Goal: Task Accomplishment & Management: Manage account settings

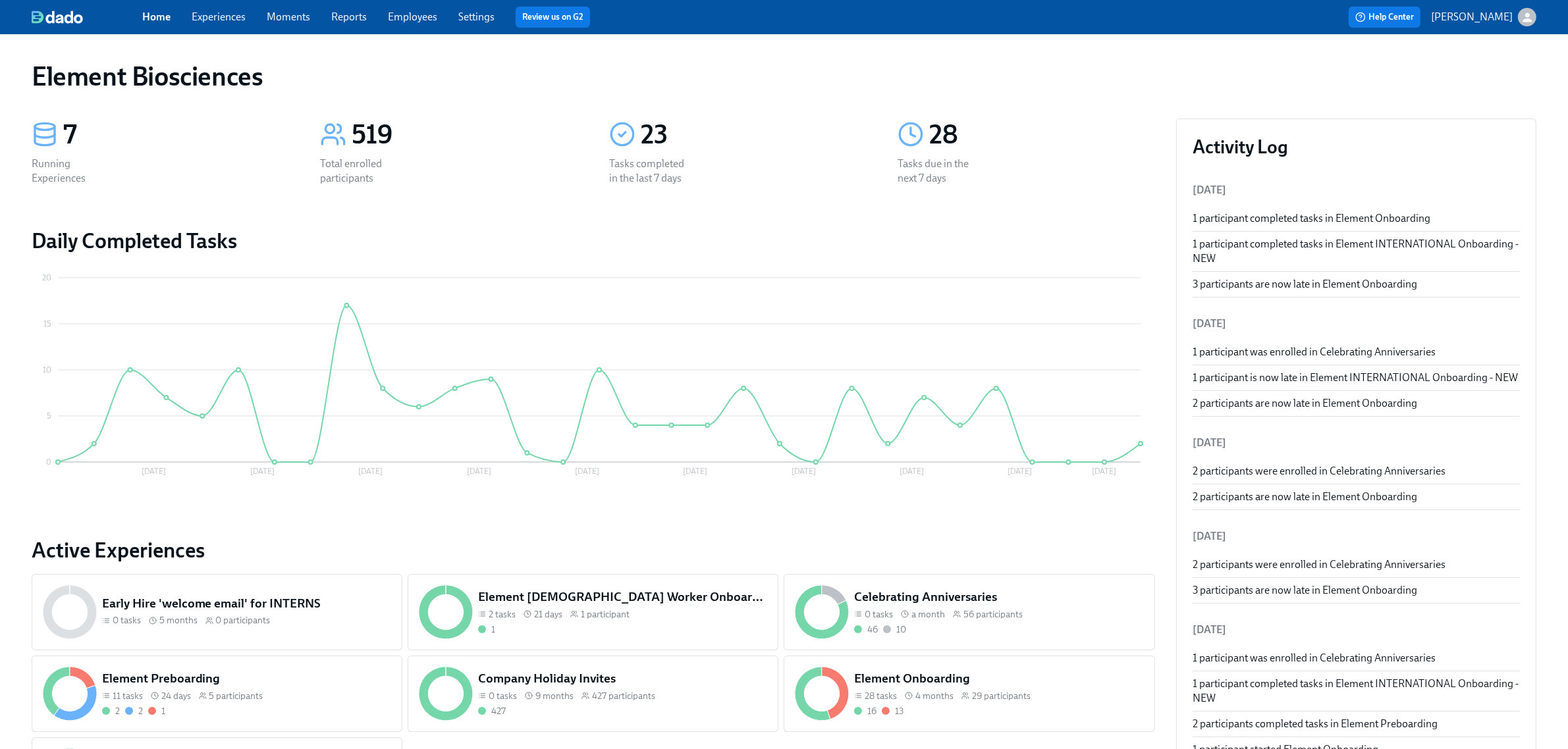
click at [232, 20] on link "Experiences" at bounding box center [218, 17] width 54 height 13
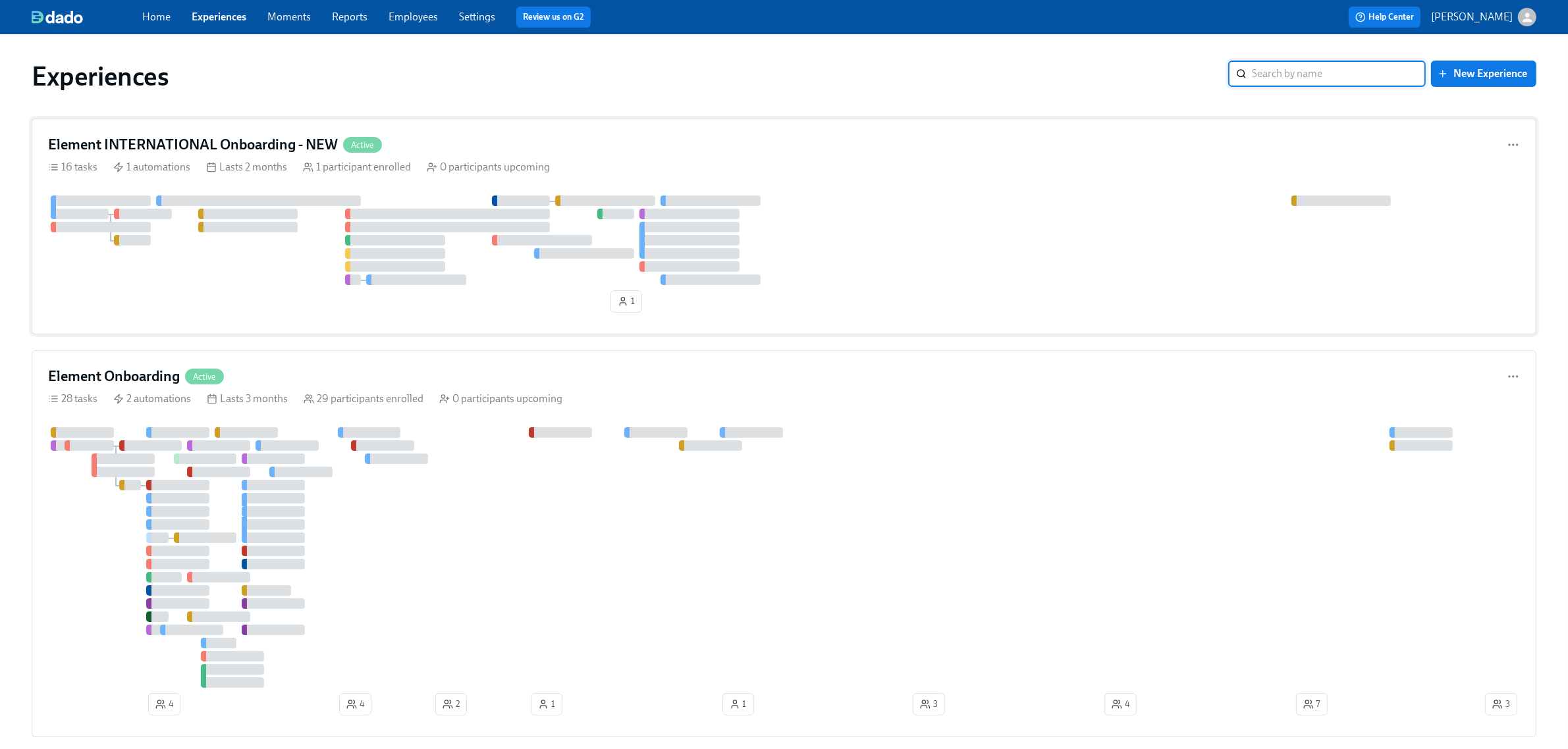
click at [273, 291] on div "1" at bounding box center [784, 256] width 1472 height 123
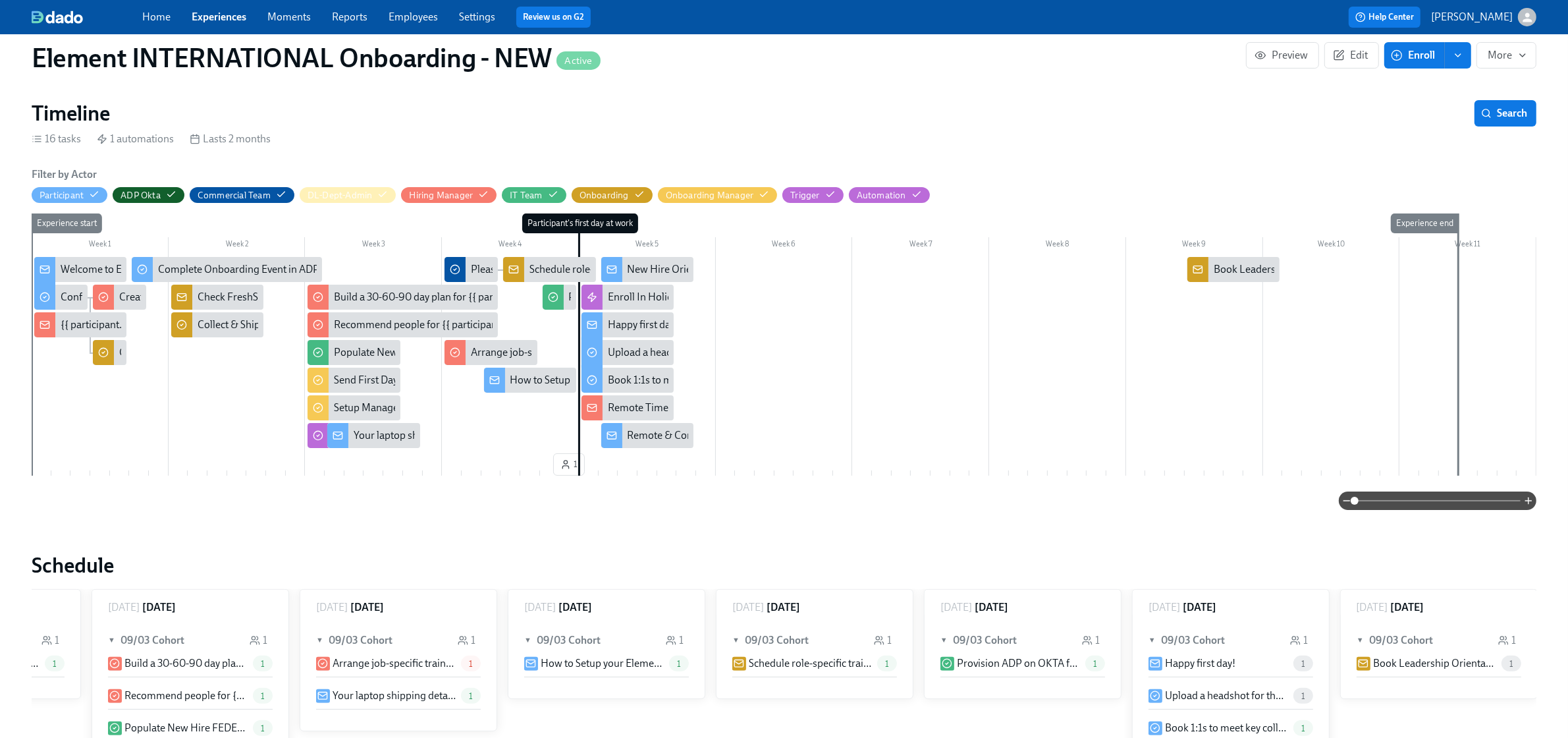
scroll to position [576, 0]
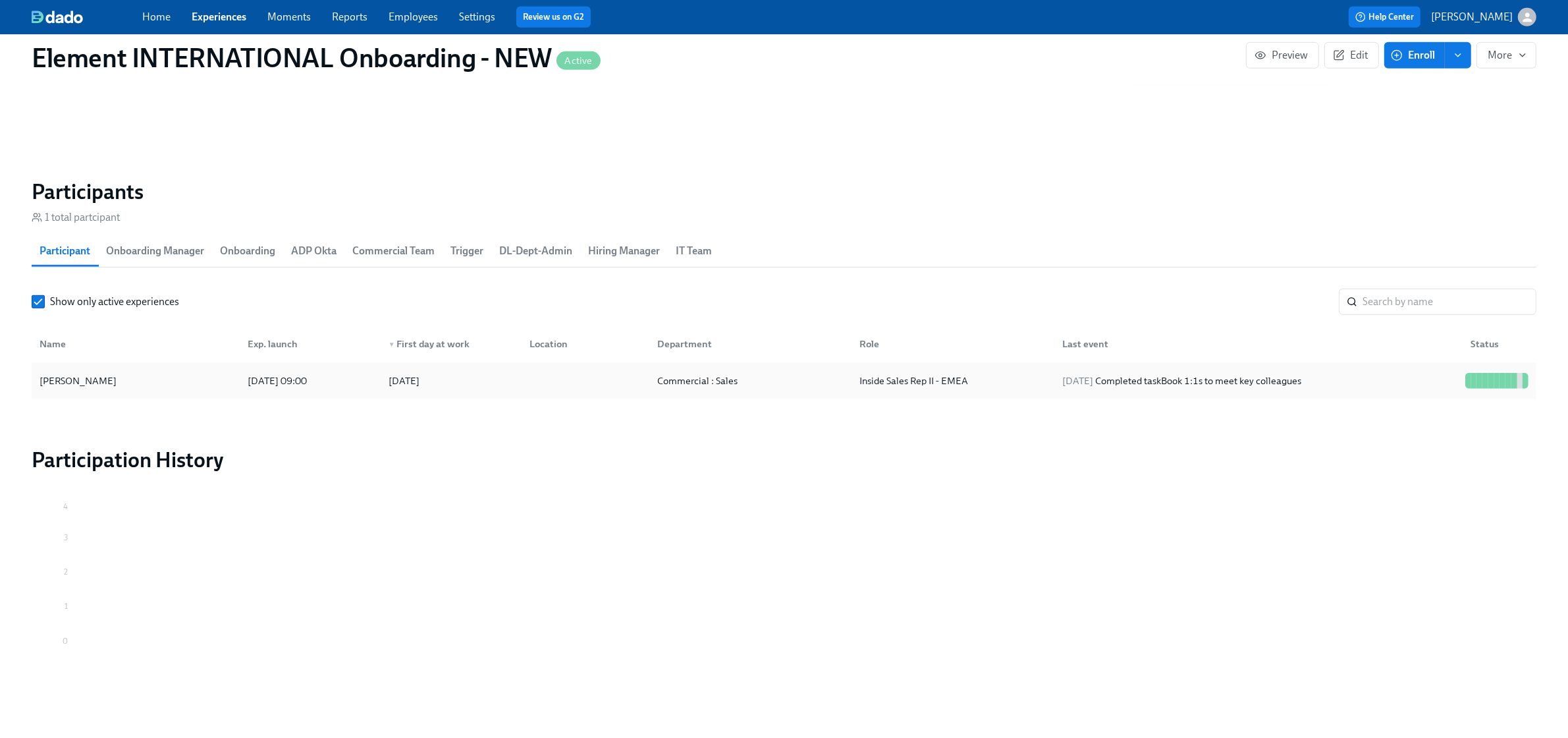
click at [155, 389] on div "[PERSON_NAME]" at bounding box center [135, 381] width 203 height 26
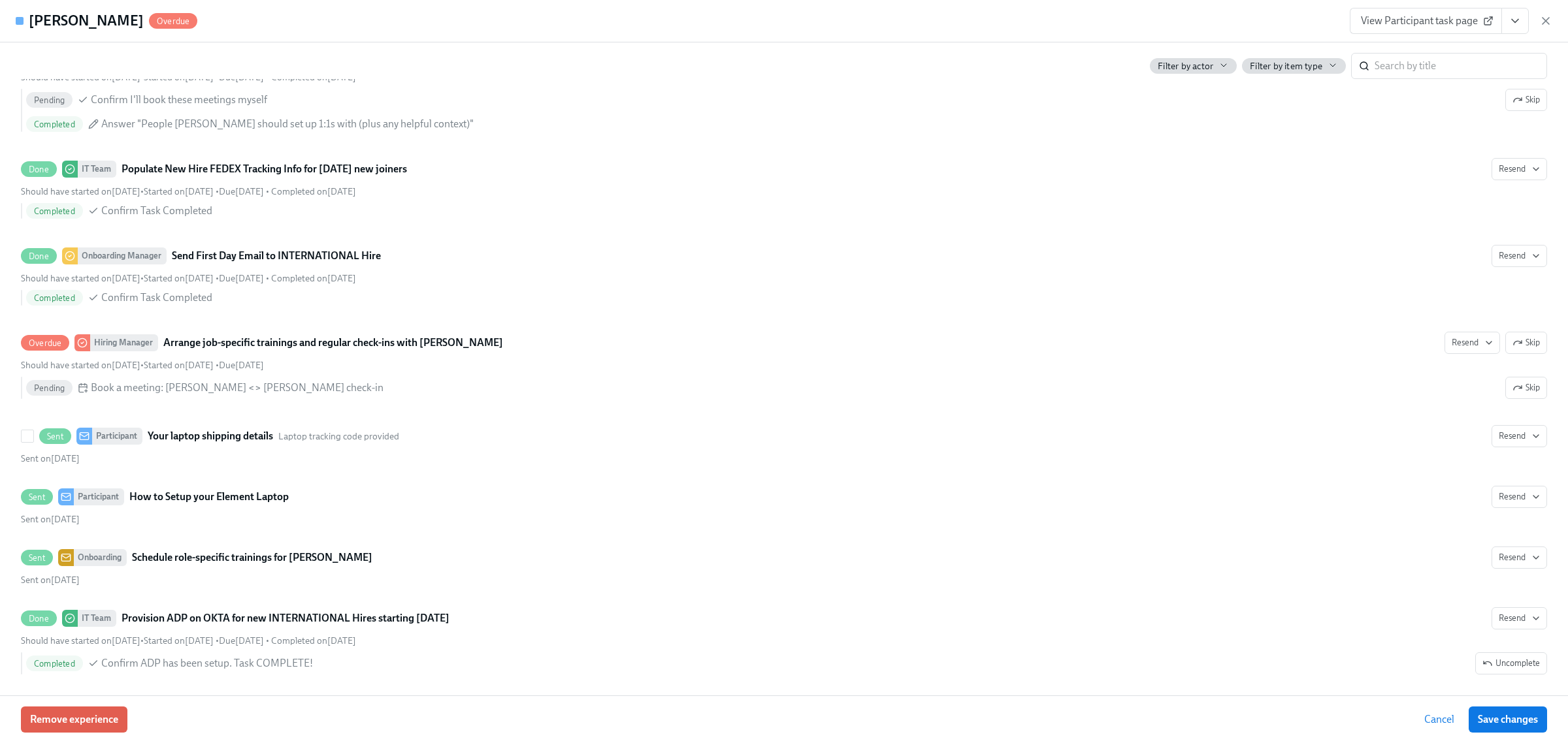
scroll to position [1878, 0]
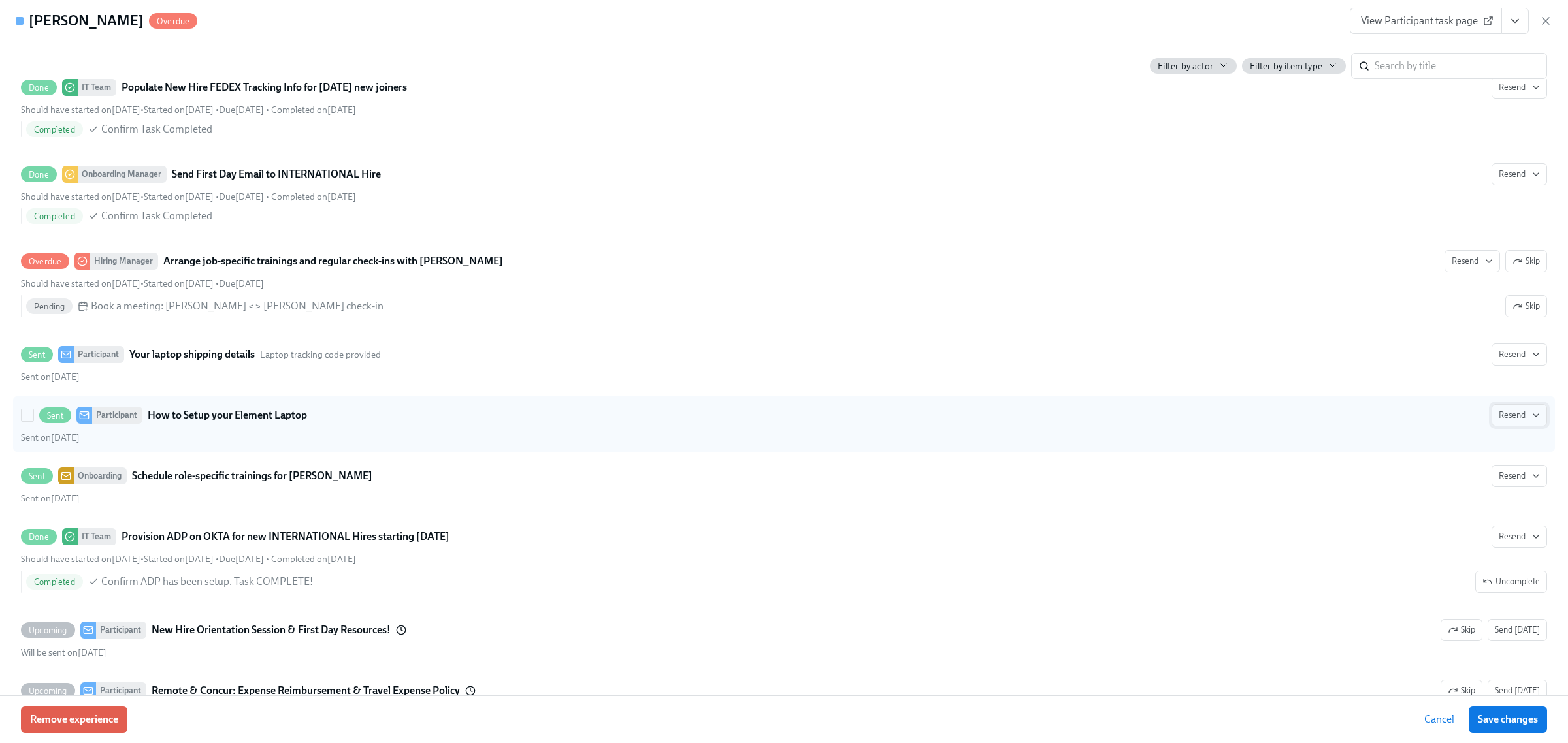
click at [1244, 427] on button "Resend" at bounding box center [1520, 416] width 56 height 22
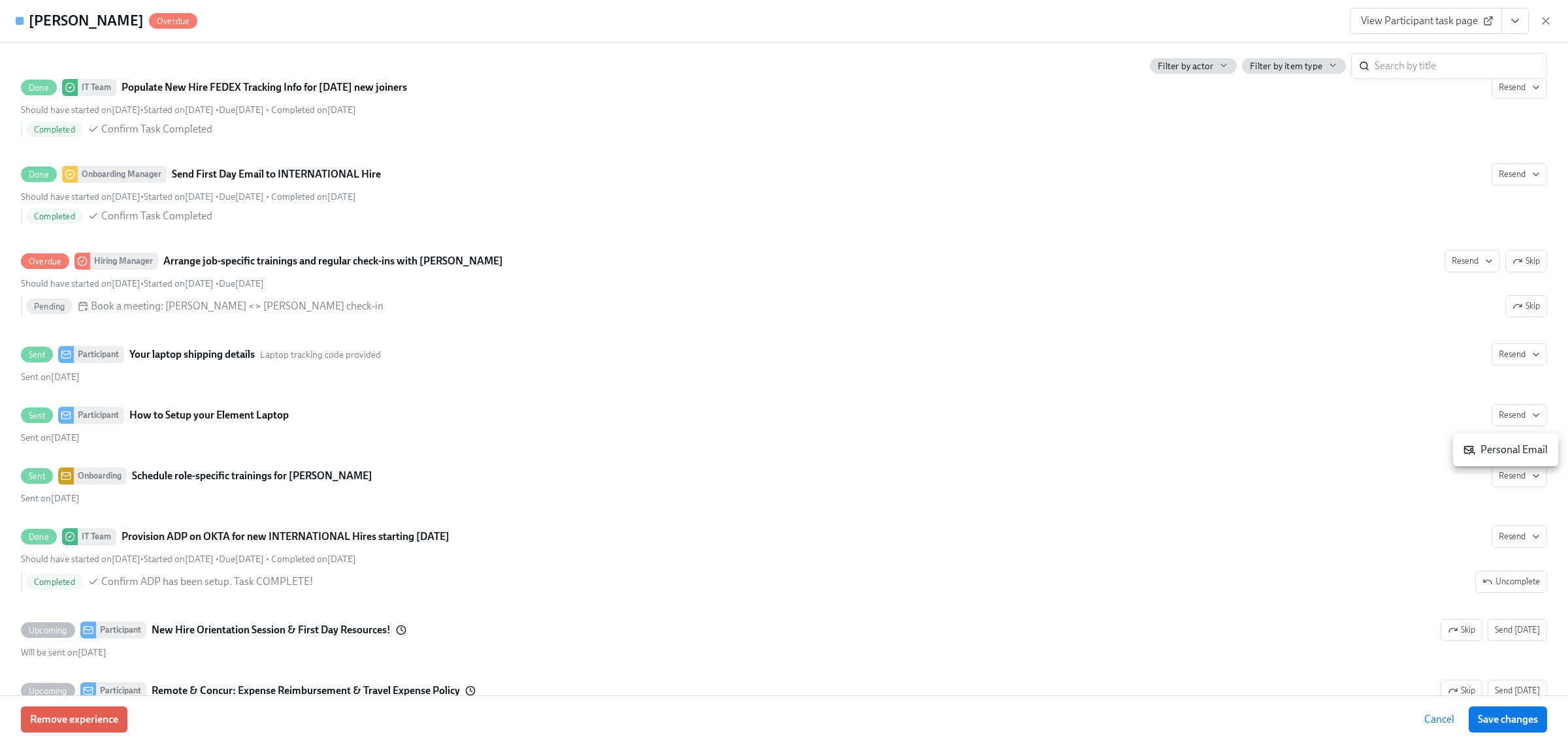
click at [1244, 455] on div "Personal Email" at bounding box center [1505, 450] width 84 height 14
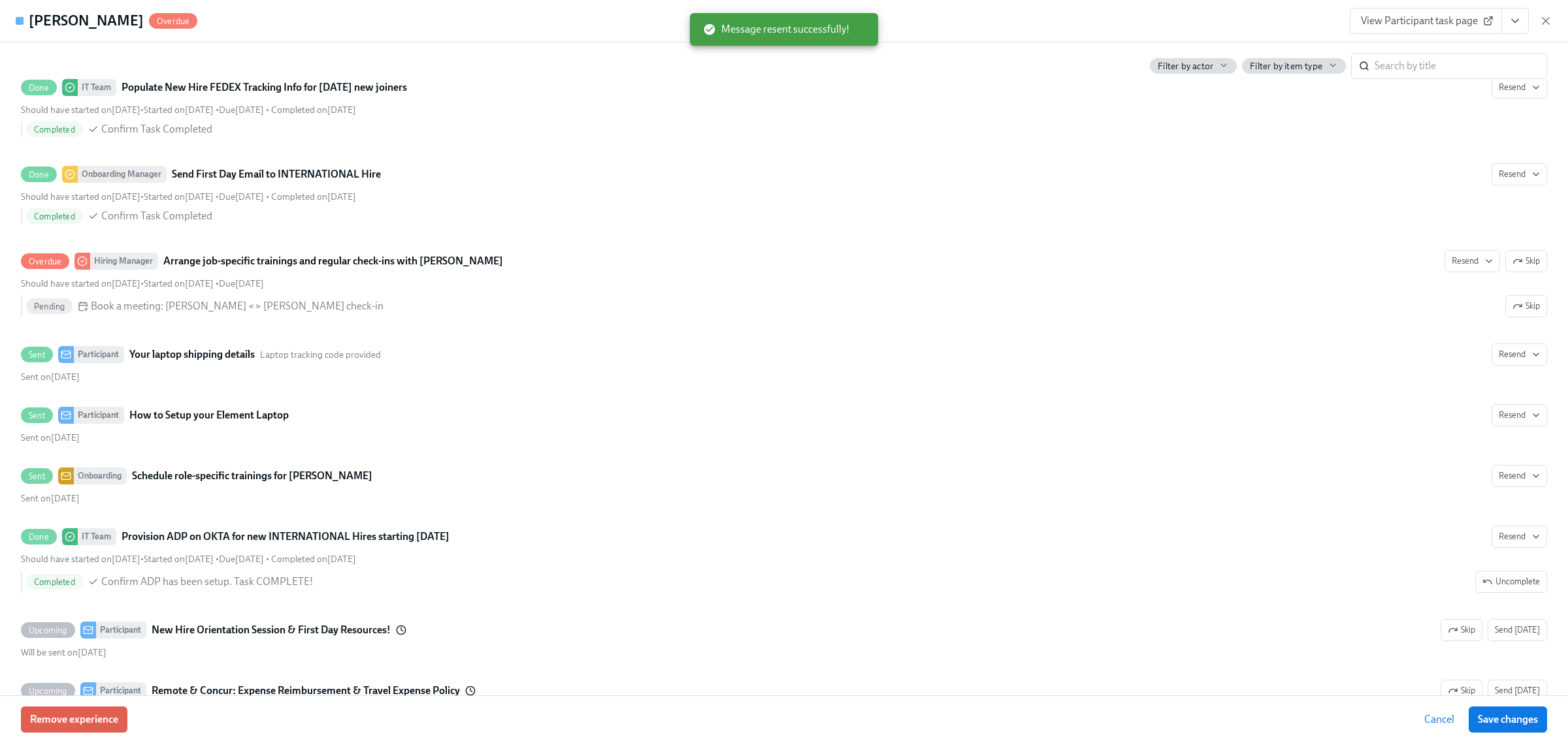
scroll to position [0, 1800]
click at [1244, 594] on span "Save changes" at bounding box center [1508, 720] width 60 height 13
click at [1244, 17] on span "View Participant task page" at bounding box center [1426, 21] width 130 height 13
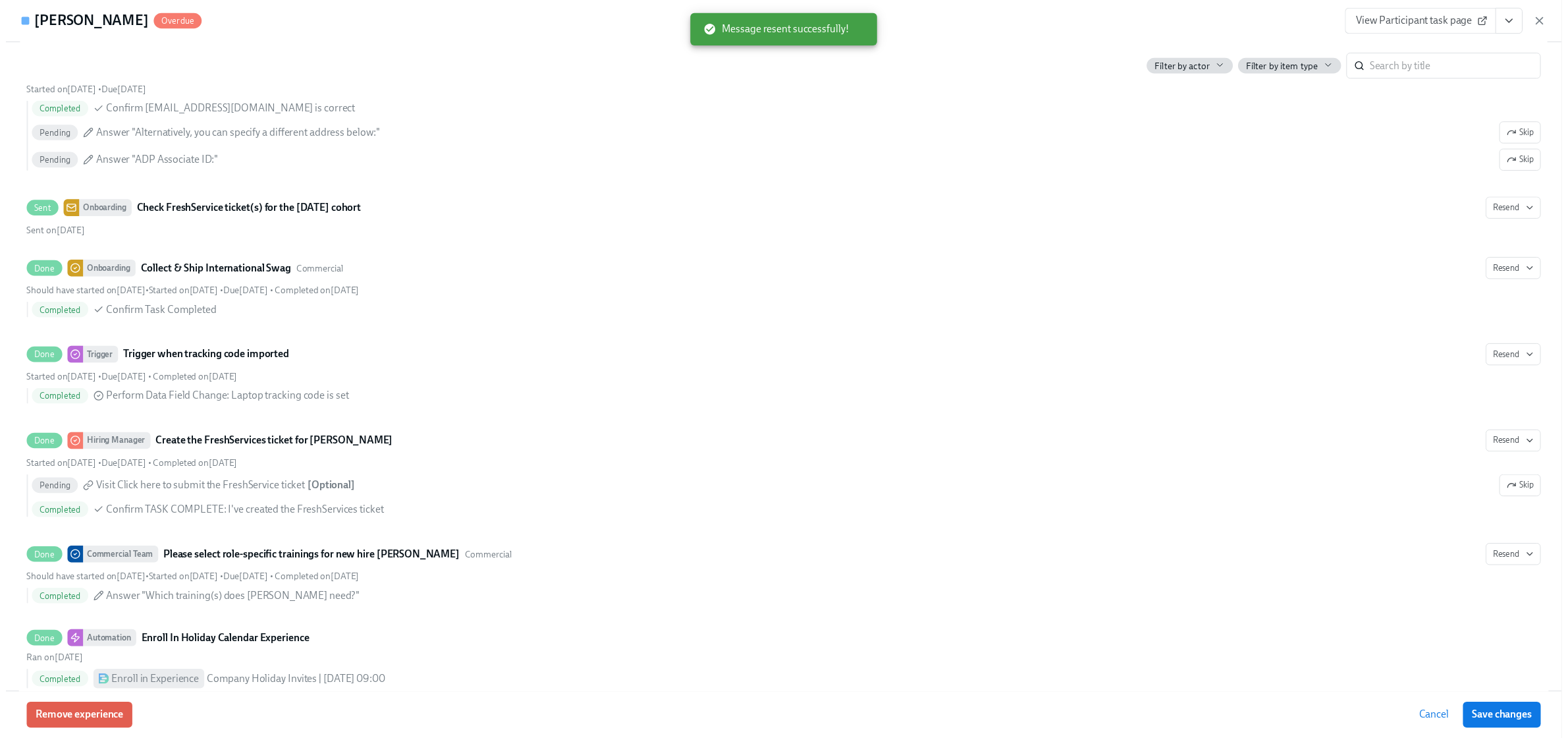
scroll to position [0, 0]
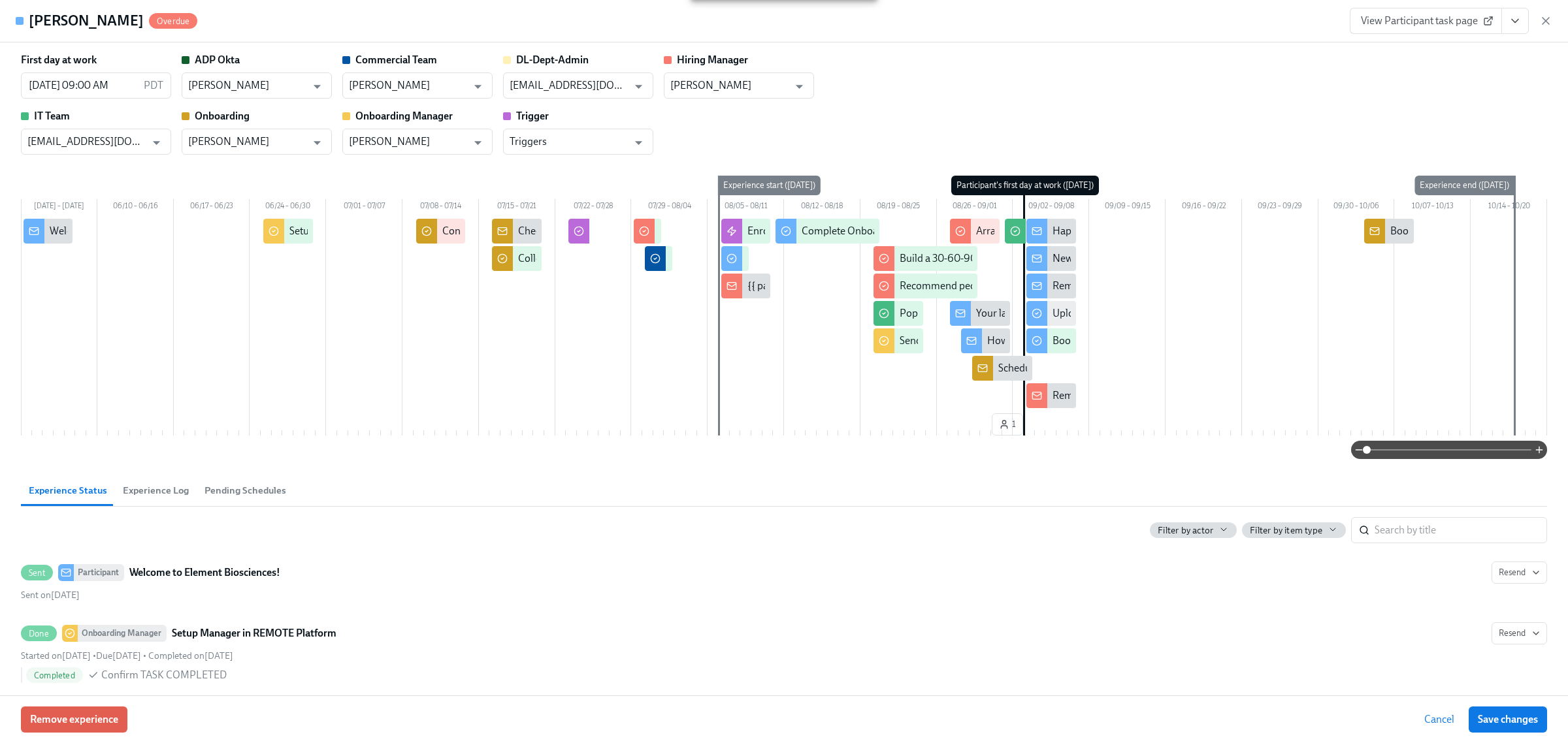
click at [1244, 20] on div "View Participant task page" at bounding box center [1450, 21] width 203 height 26
click at [1244, 23] on icon "button" at bounding box center [1546, 21] width 13 height 13
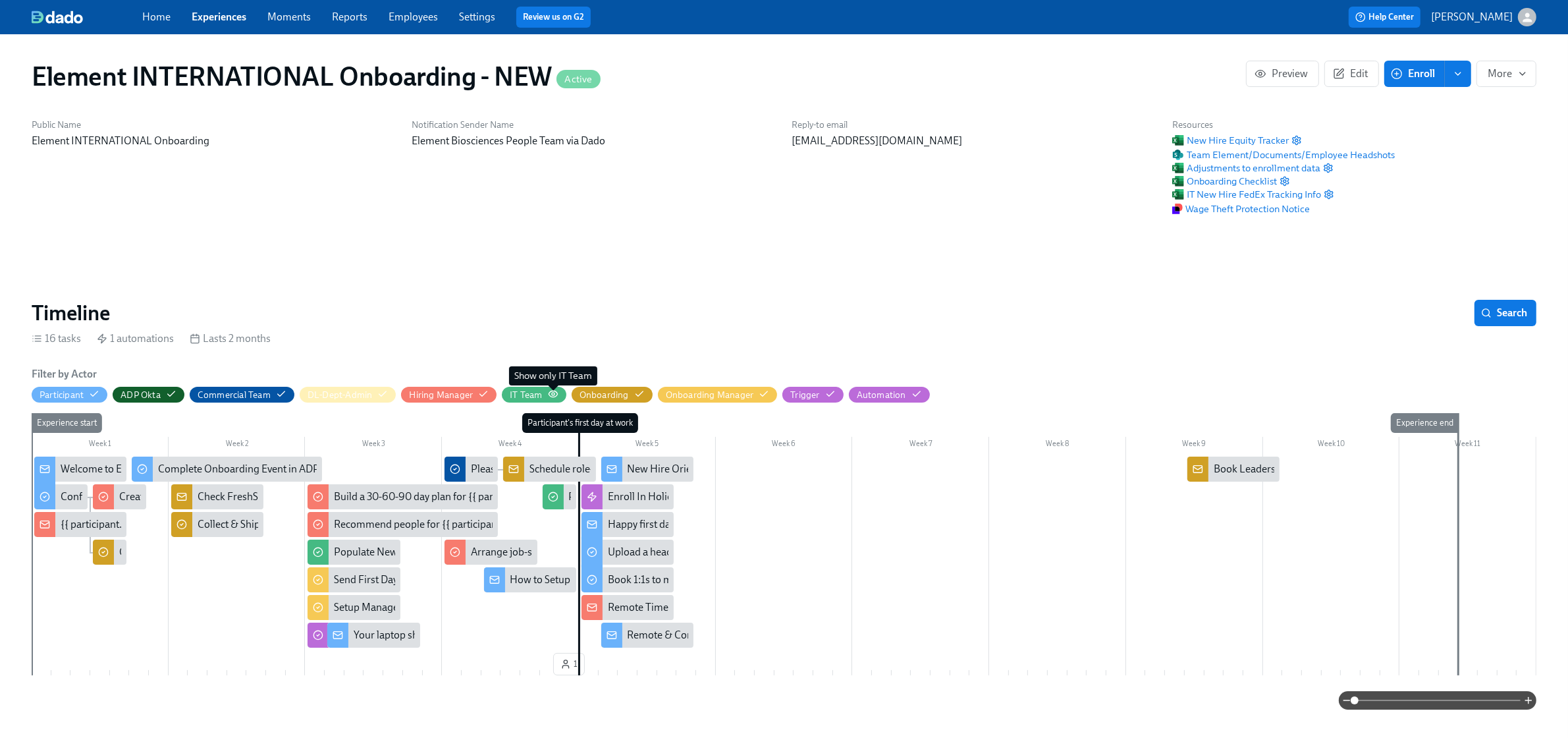
click at [550, 392] on icon "button" at bounding box center [553, 393] width 9 height 6
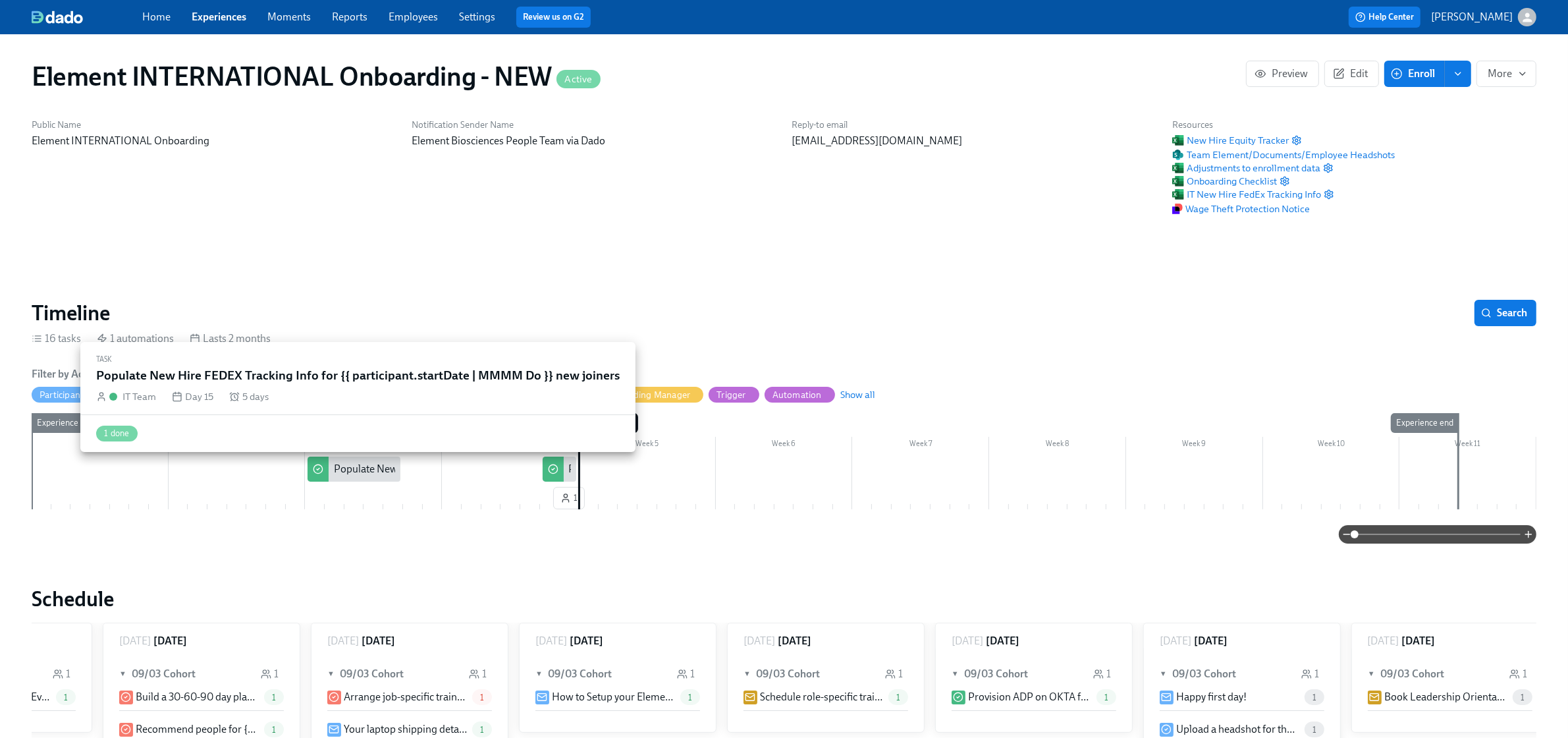
click at [377, 476] on div "Populate New Hire FEDEX Tracking Info for {{ participant.startDate | MMMM Do }}…" at bounding box center [353, 469] width 92 height 25
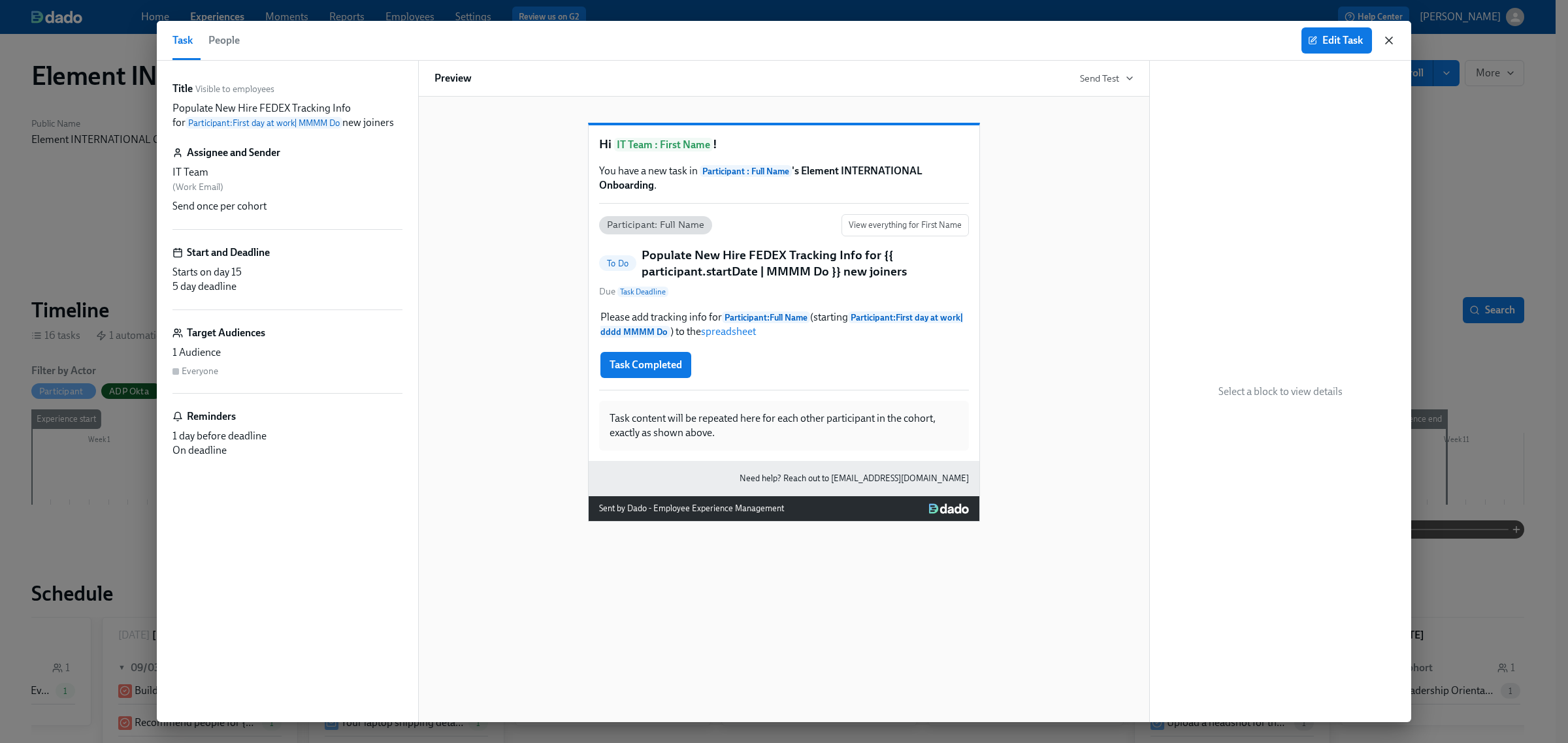
click at [1244, 42] on icon "button" at bounding box center [1388, 41] width 13 height 13
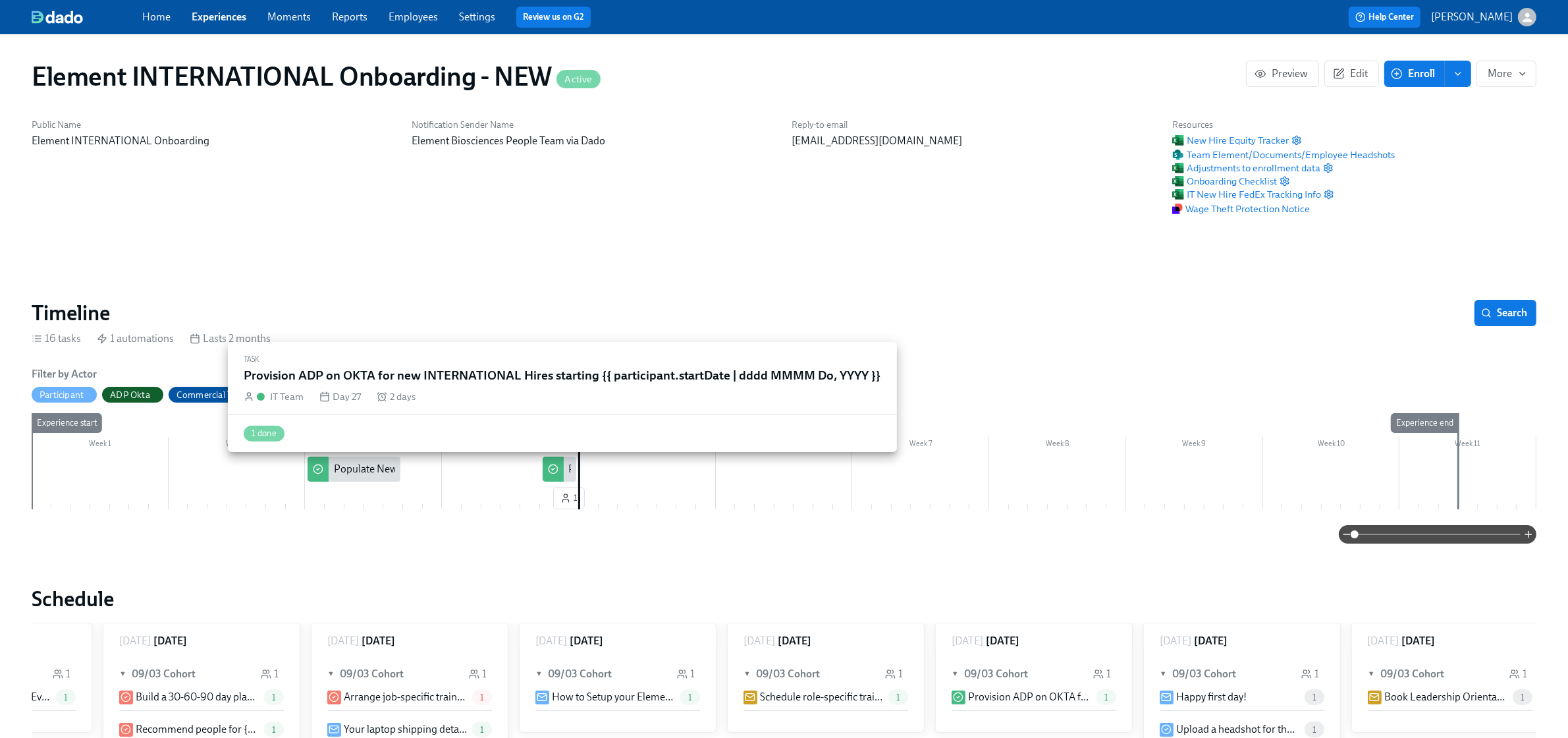
click at [550, 472] on circle at bounding box center [553, 469] width 9 height 9
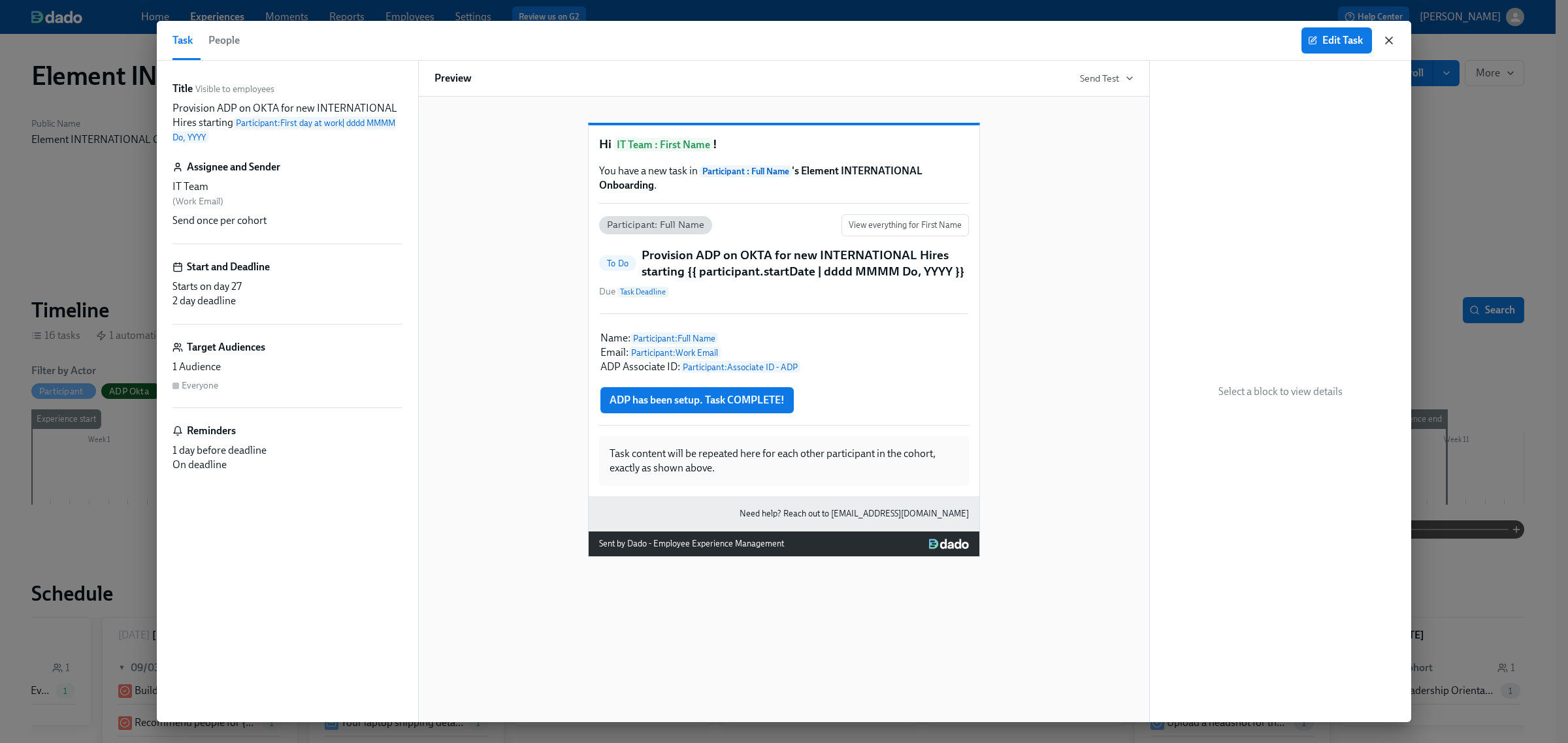
click at [1244, 46] on icon "button" at bounding box center [1388, 41] width 13 height 13
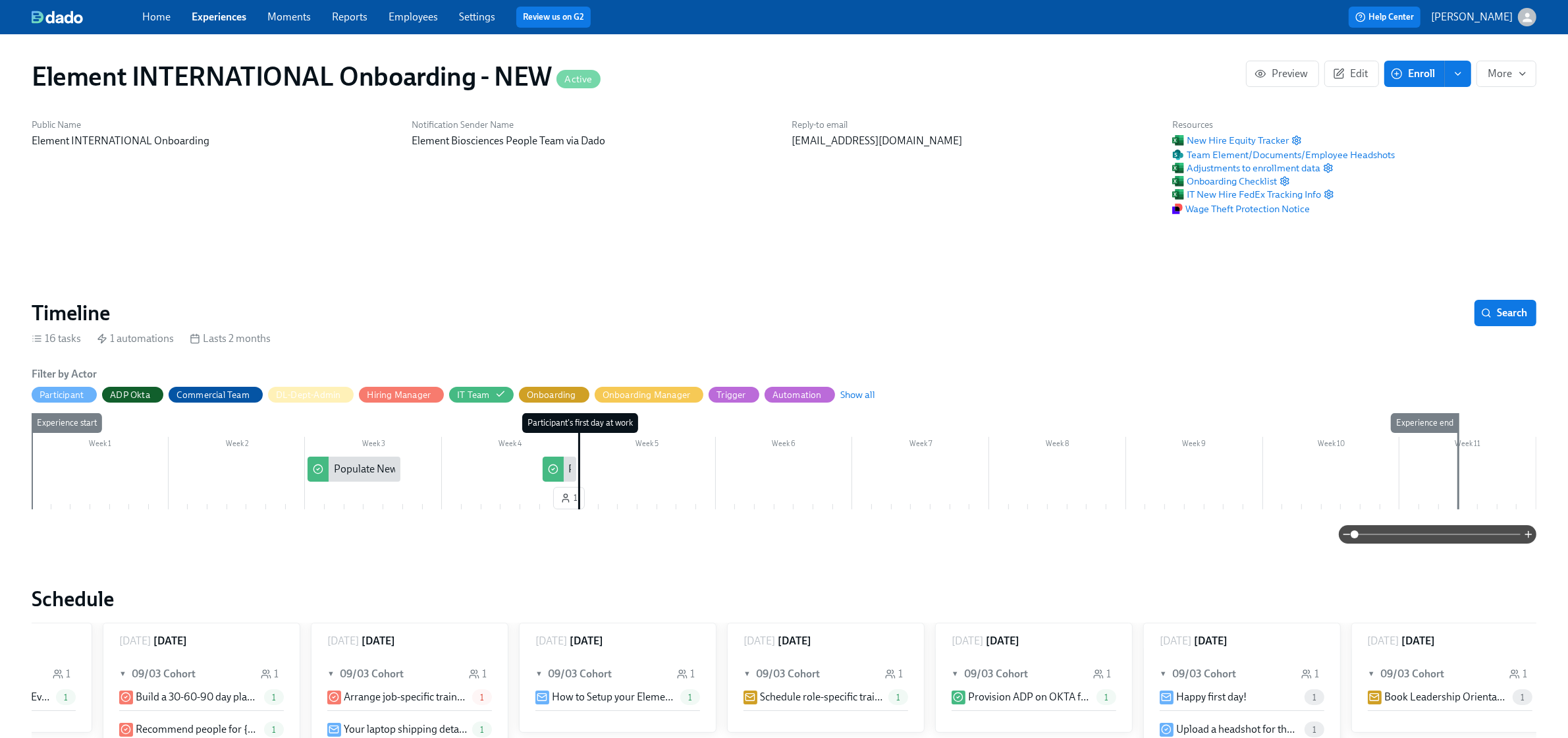
click at [224, 12] on link "Experiences" at bounding box center [219, 17] width 54 height 13
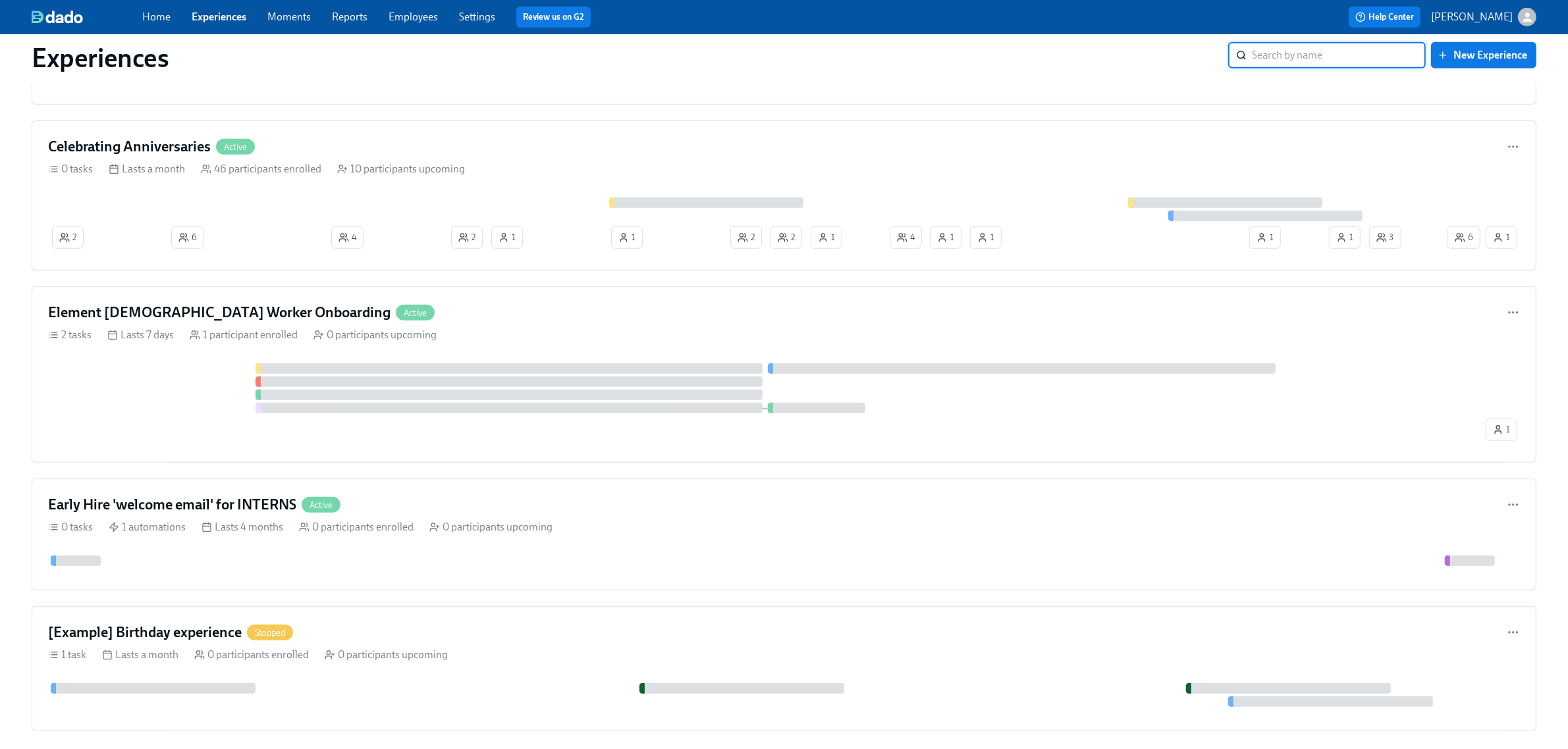
scroll to position [1146, 0]
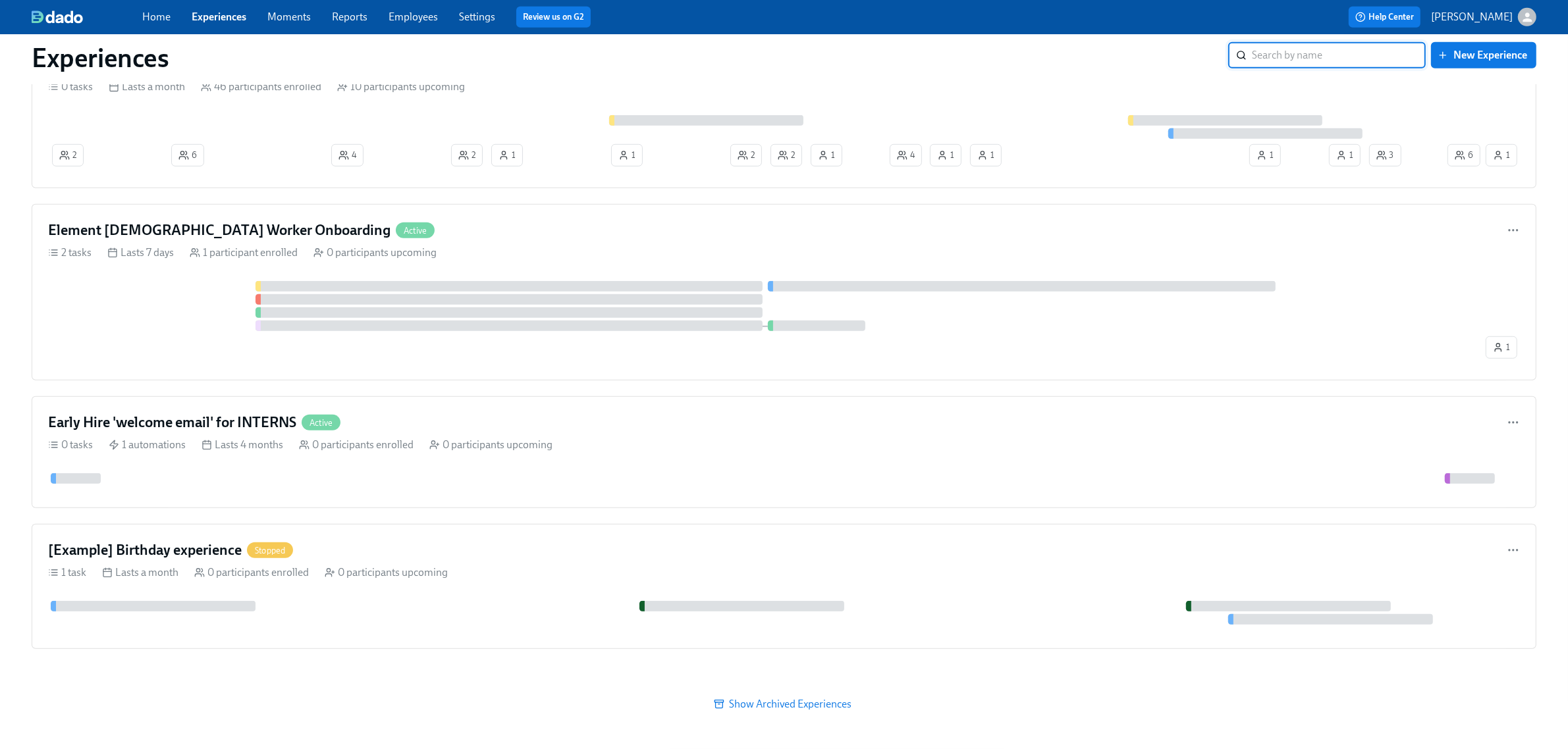
click at [780, 599] on span "Show Archived Experiences" at bounding box center [784, 704] width 1486 height 13
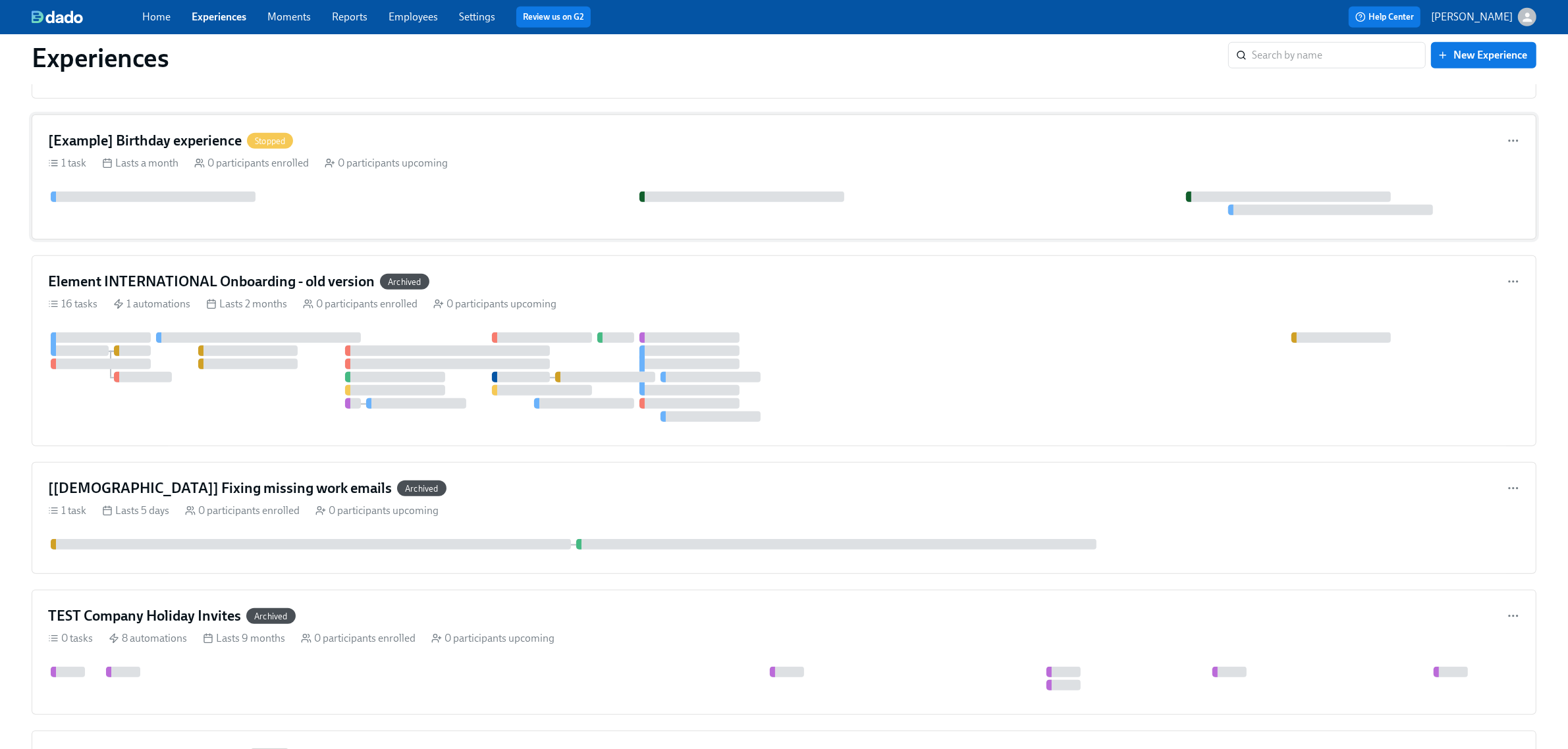
scroll to position [1641, 0]
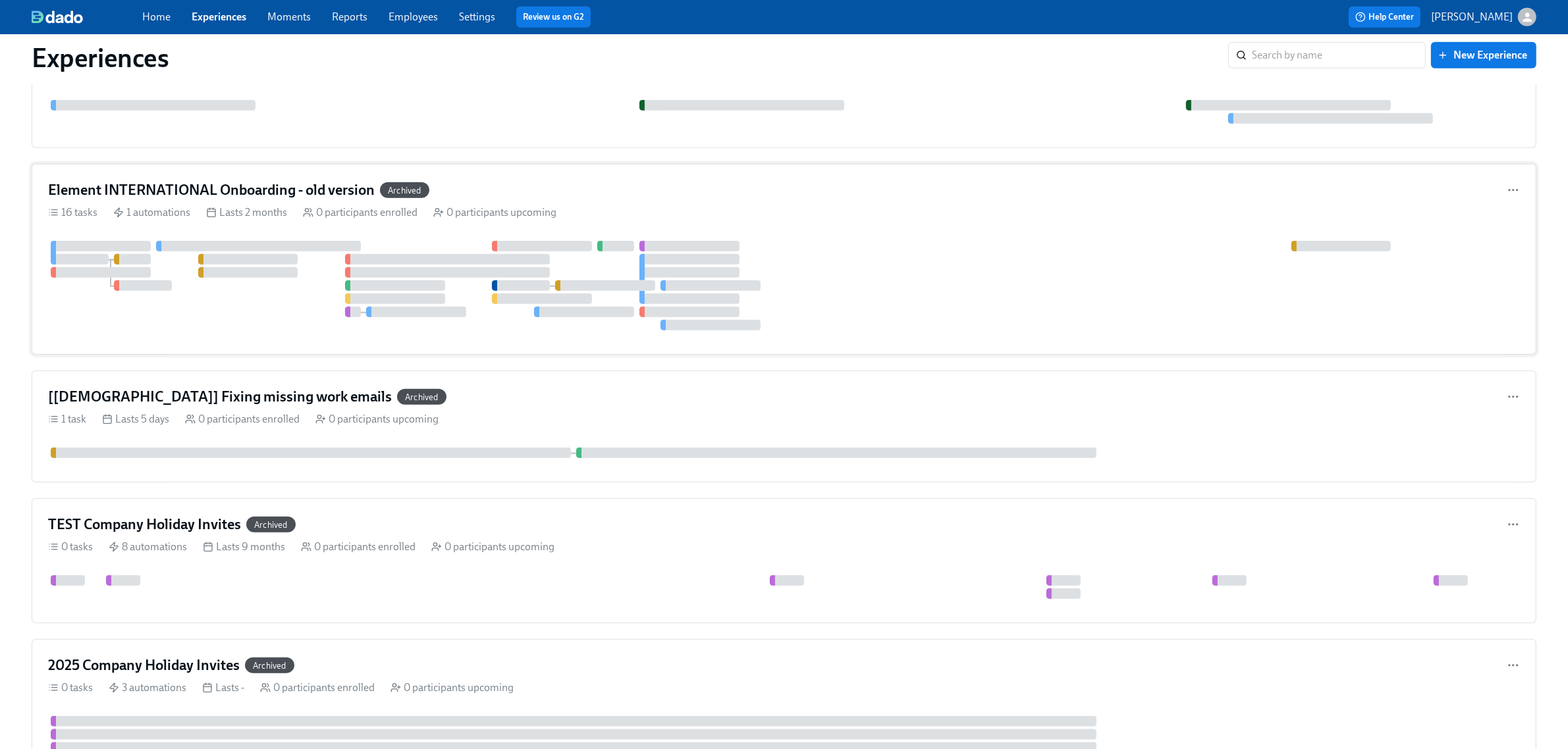
click at [333, 220] on div "0 participants enrolled" at bounding box center [360, 212] width 115 height 14
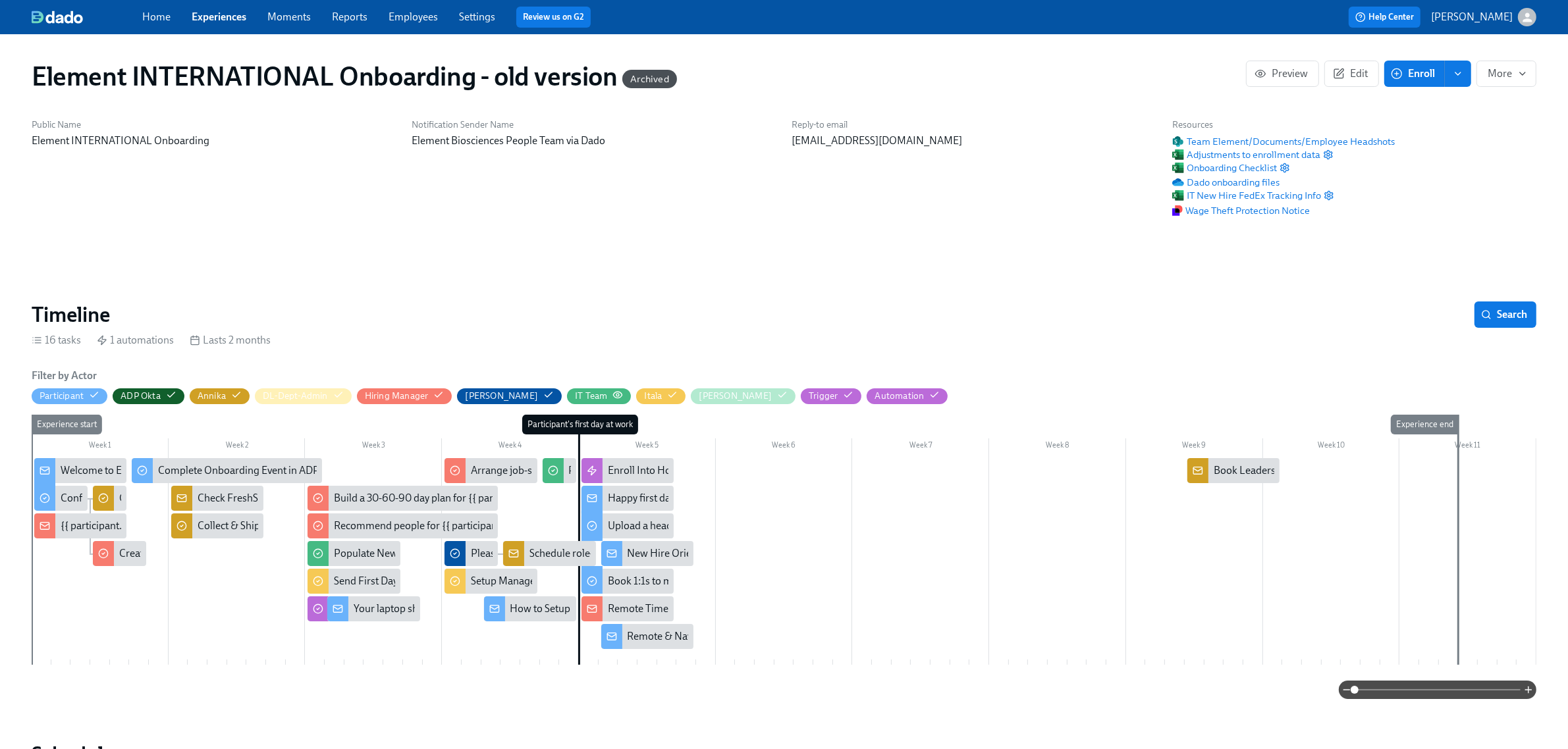
click at [612, 396] on icon "button" at bounding box center [617, 395] width 10 height 10
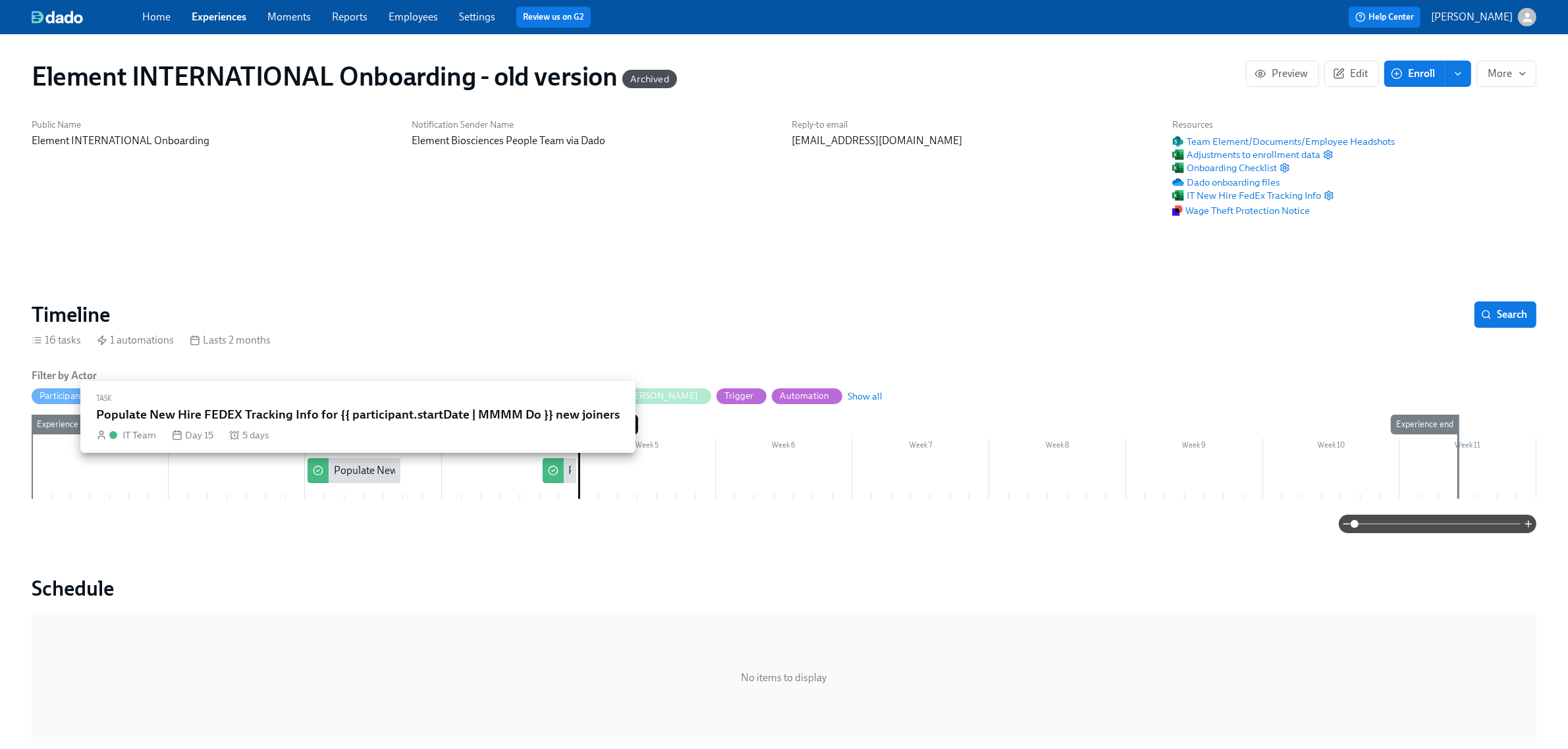
click at [381, 459] on div "Populate New Hire FEDEX Tracking Info for {{ participant.startDate | MMMM Do }}…" at bounding box center [353, 470] width 92 height 25
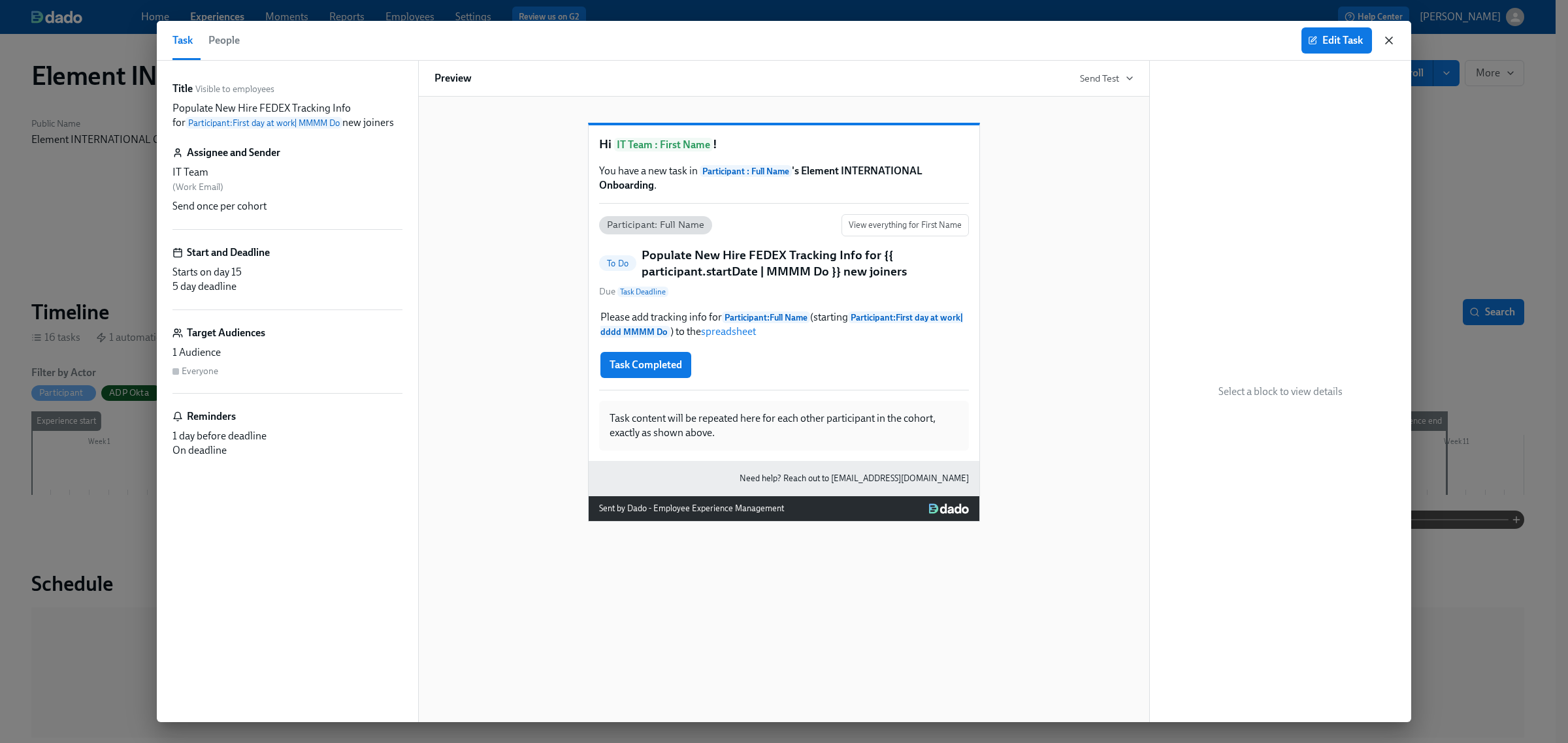
click at [1244, 41] on icon "button" at bounding box center [1388, 41] width 13 height 13
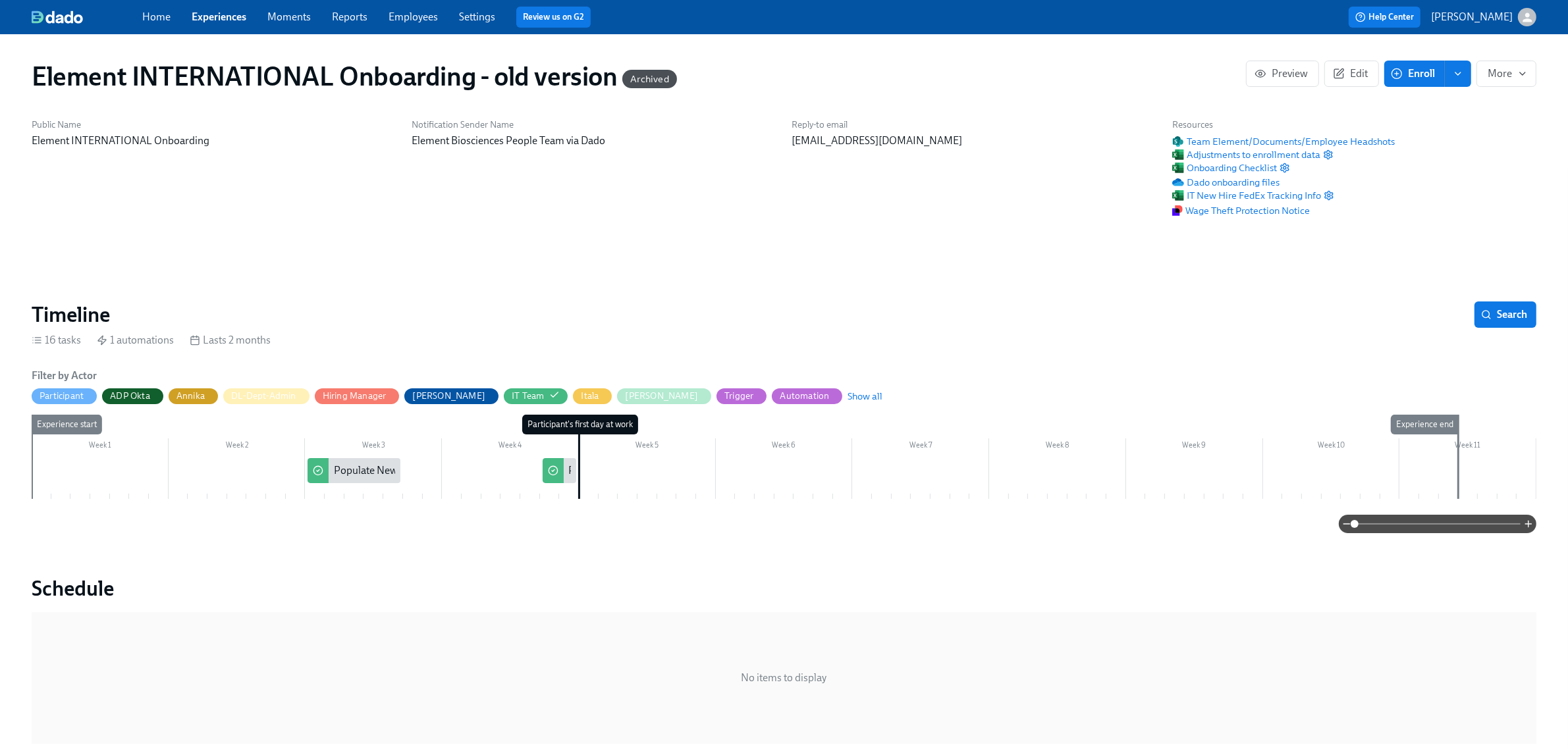
click at [217, 22] on link "Experiences" at bounding box center [219, 17] width 54 height 13
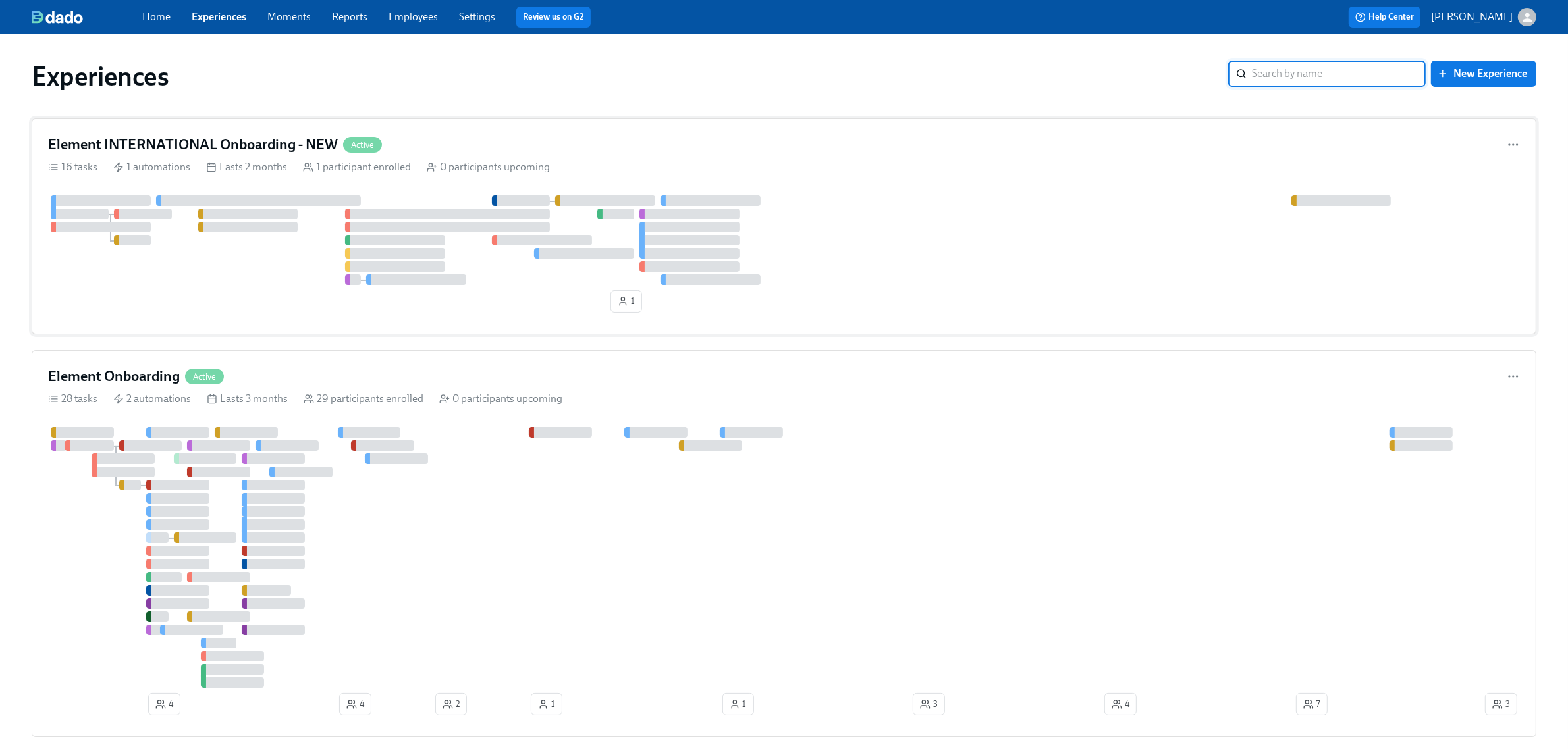
click at [173, 272] on div at bounding box center [784, 240] width 1472 height 90
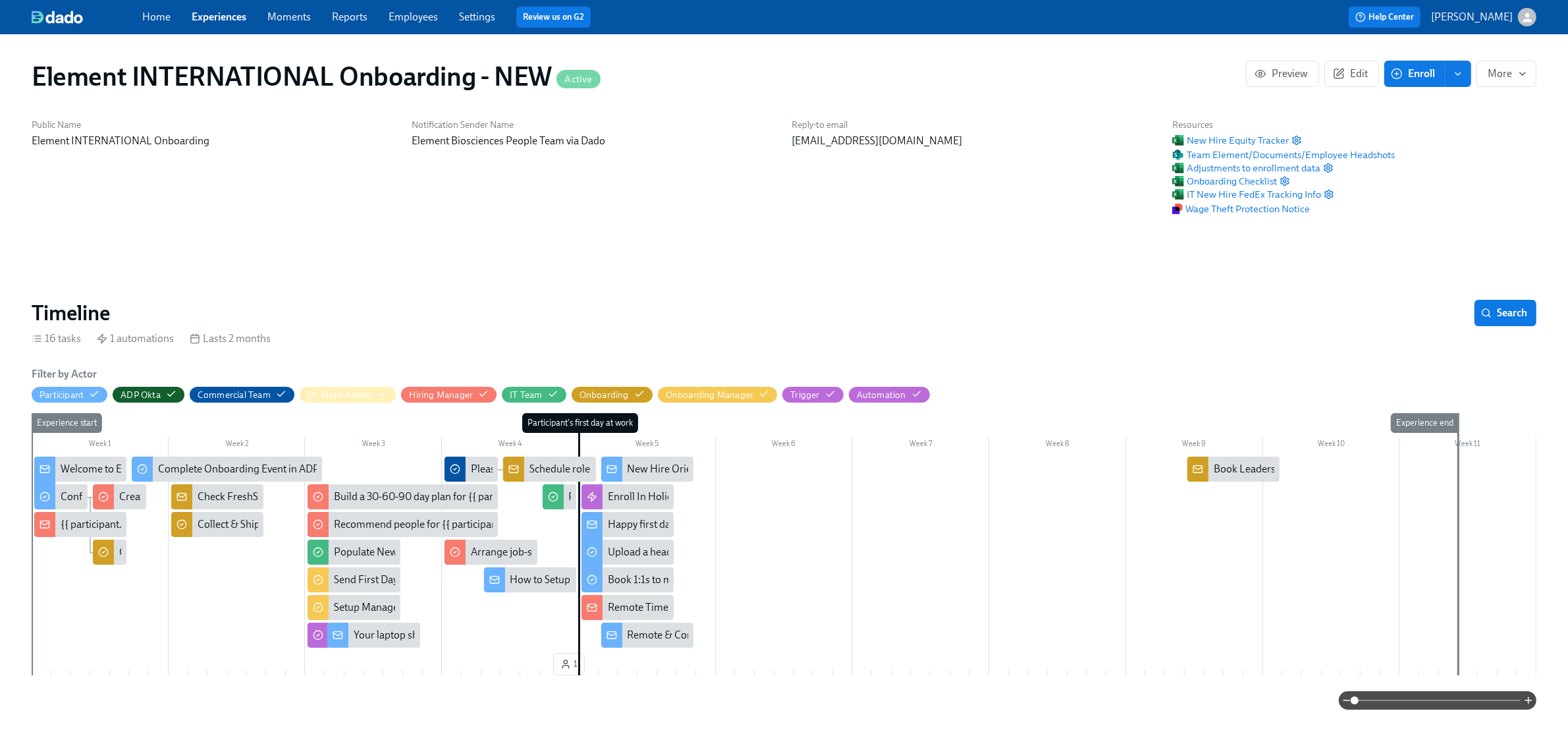
scroll to position [0, 1813]
click at [1215, 195] on span "IT New Hire FedEx Tracking Info" at bounding box center [1247, 194] width 149 height 13
click at [0, 0] on icon "button" at bounding box center [0, 0] width 0 height 0
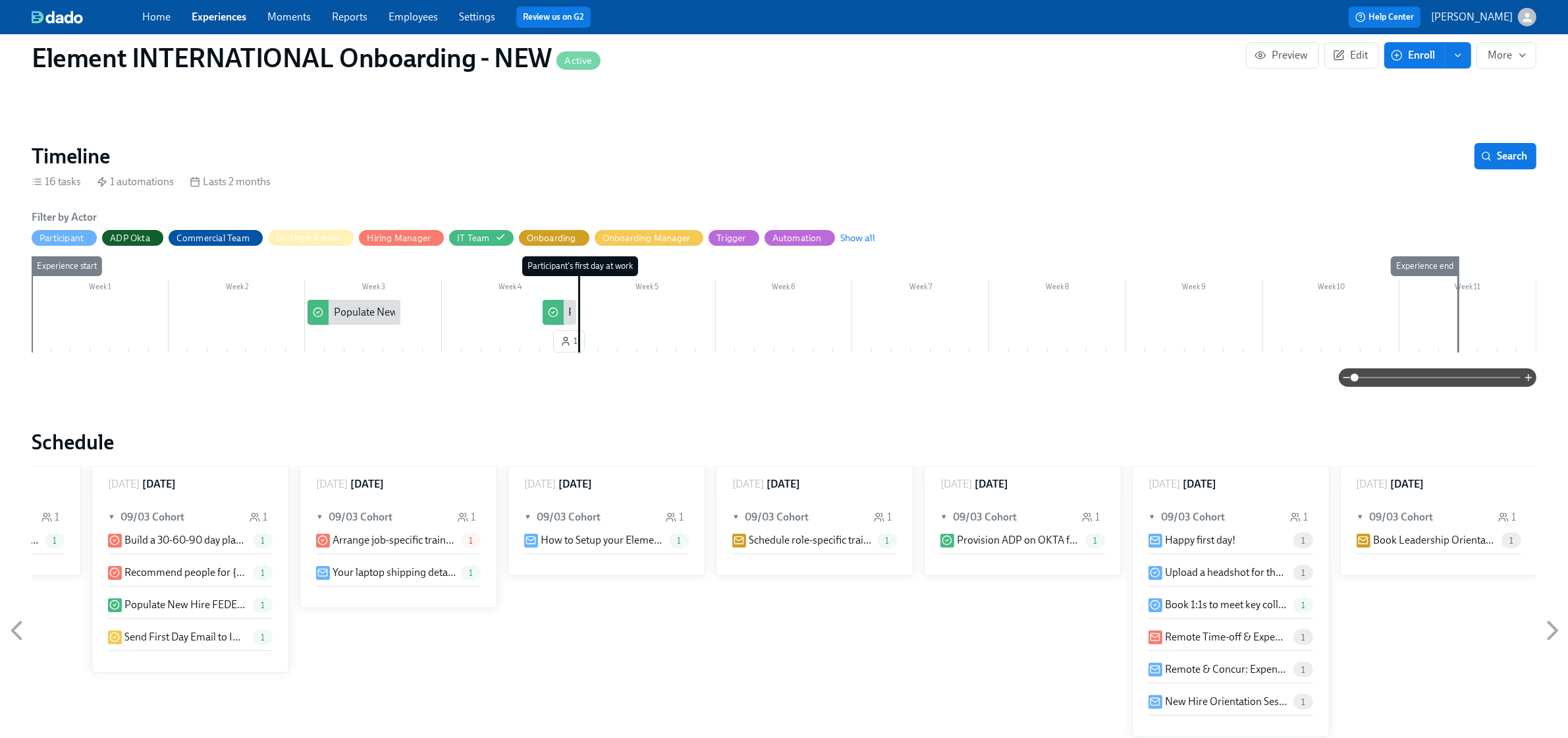
scroll to position [165, 0]
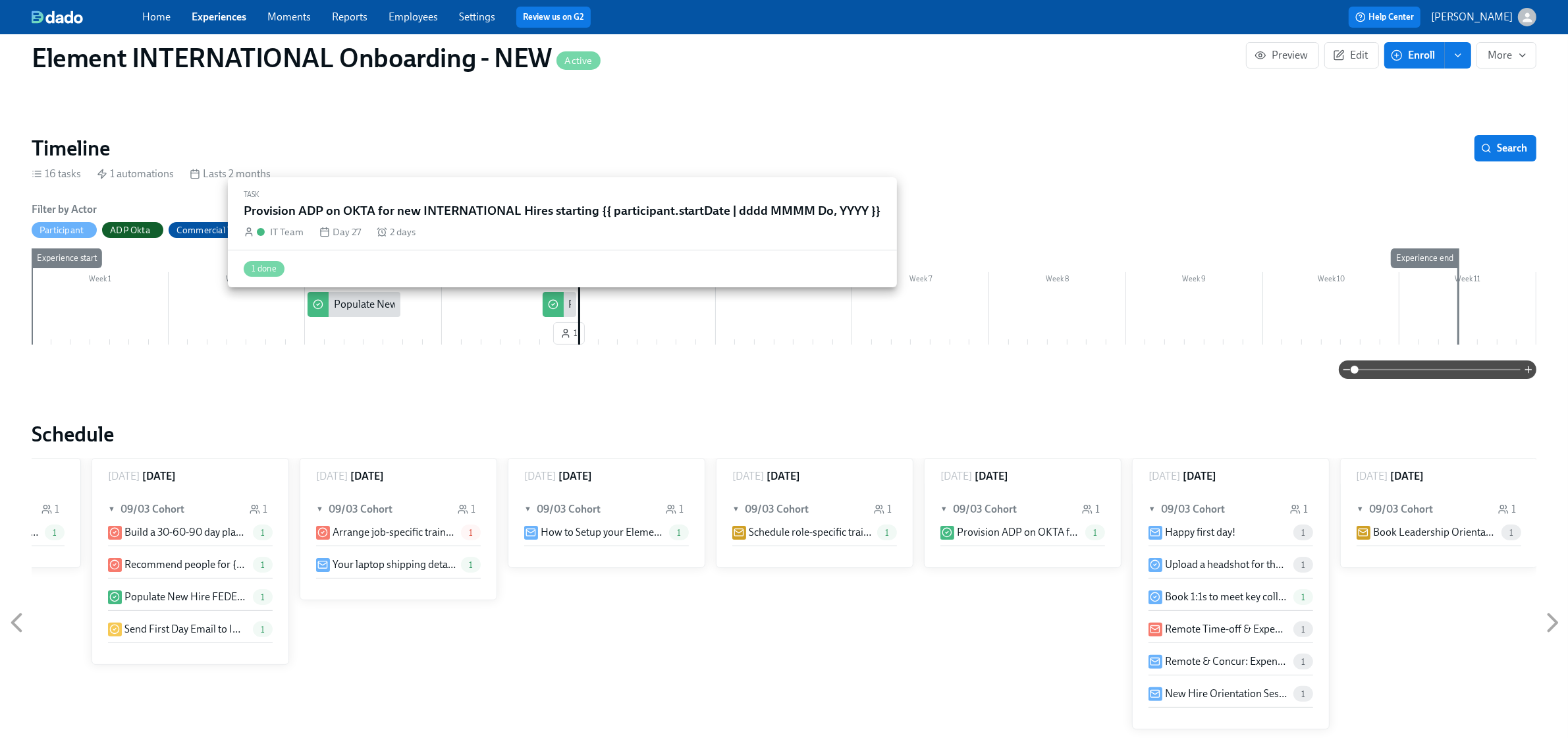
click at [555, 298] on div at bounding box center [553, 304] width 21 height 25
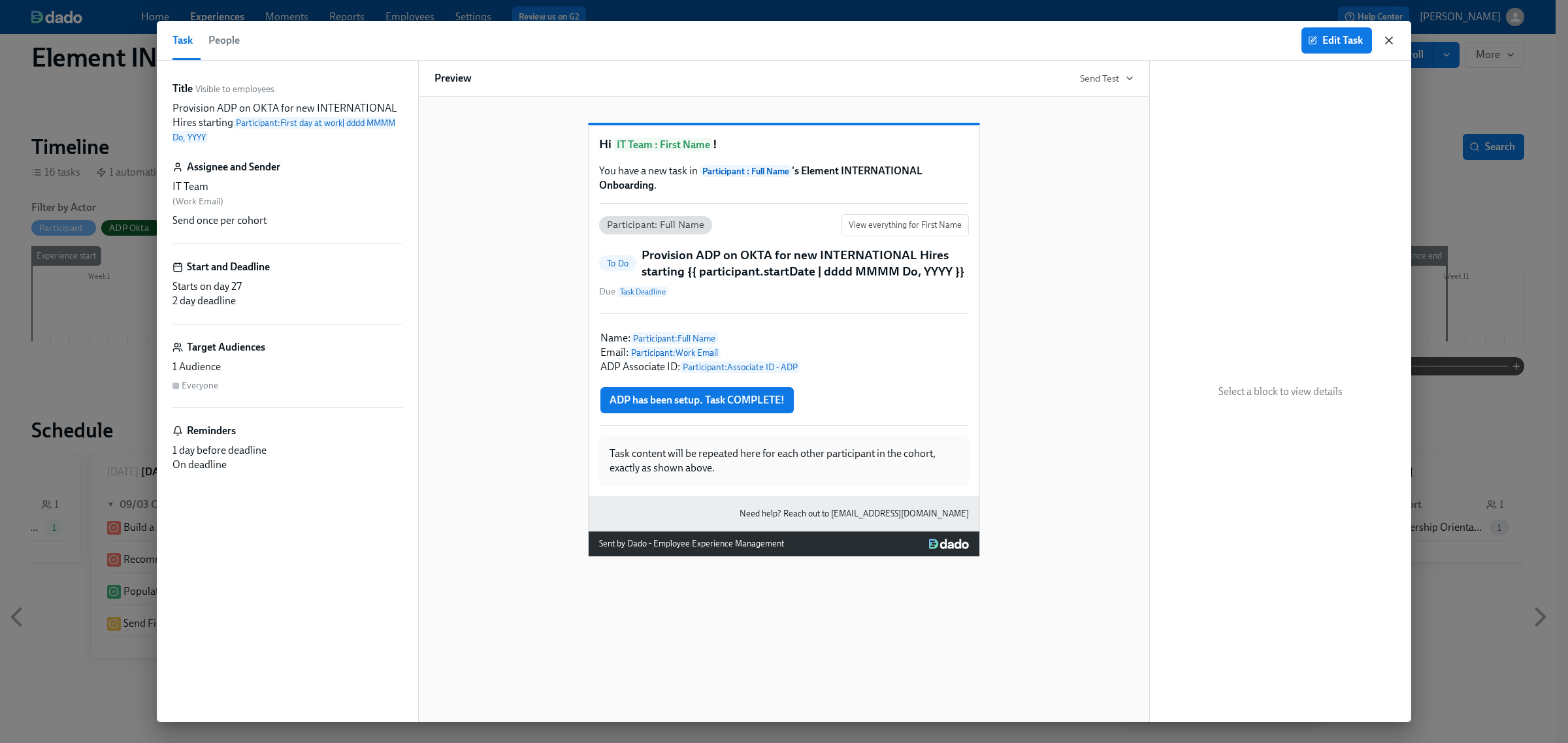
drag, startPoint x: 1397, startPoint y: 37, endPoint x: 1389, endPoint y: 39, distance: 8.2
click at [1244, 37] on div "Task People Edit Task" at bounding box center [784, 41] width 1254 height 40
click at [1244, 39] on icon "button" at bounding box center [1389, 41] width 6 height 6
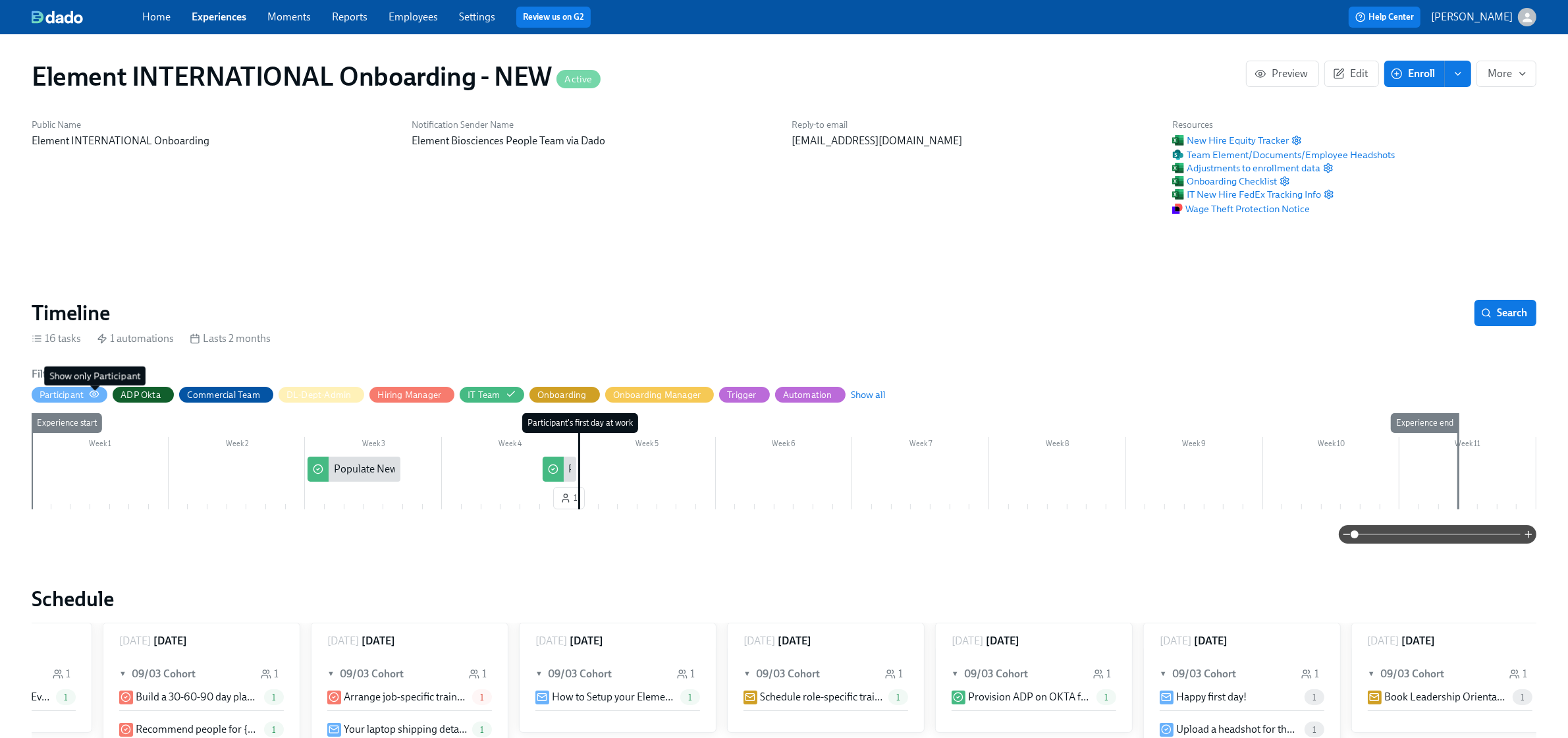
click at [94, 393] on circle "button" at bounding box center [94, 393] width 2 height 2
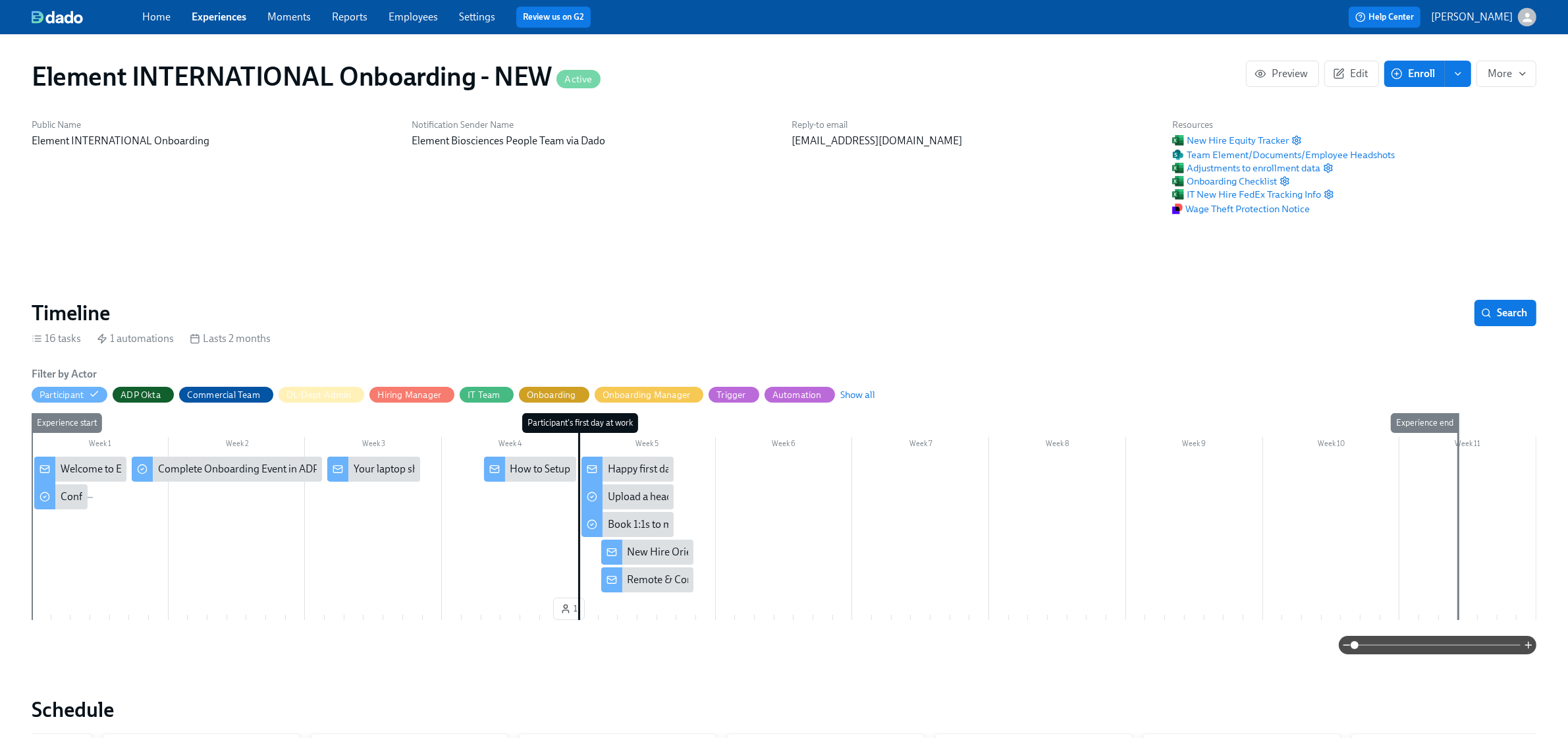
click at [529, 468] on div "How to Setup your Element Laptop" at bounding box center [589, 469] width 157 height 14
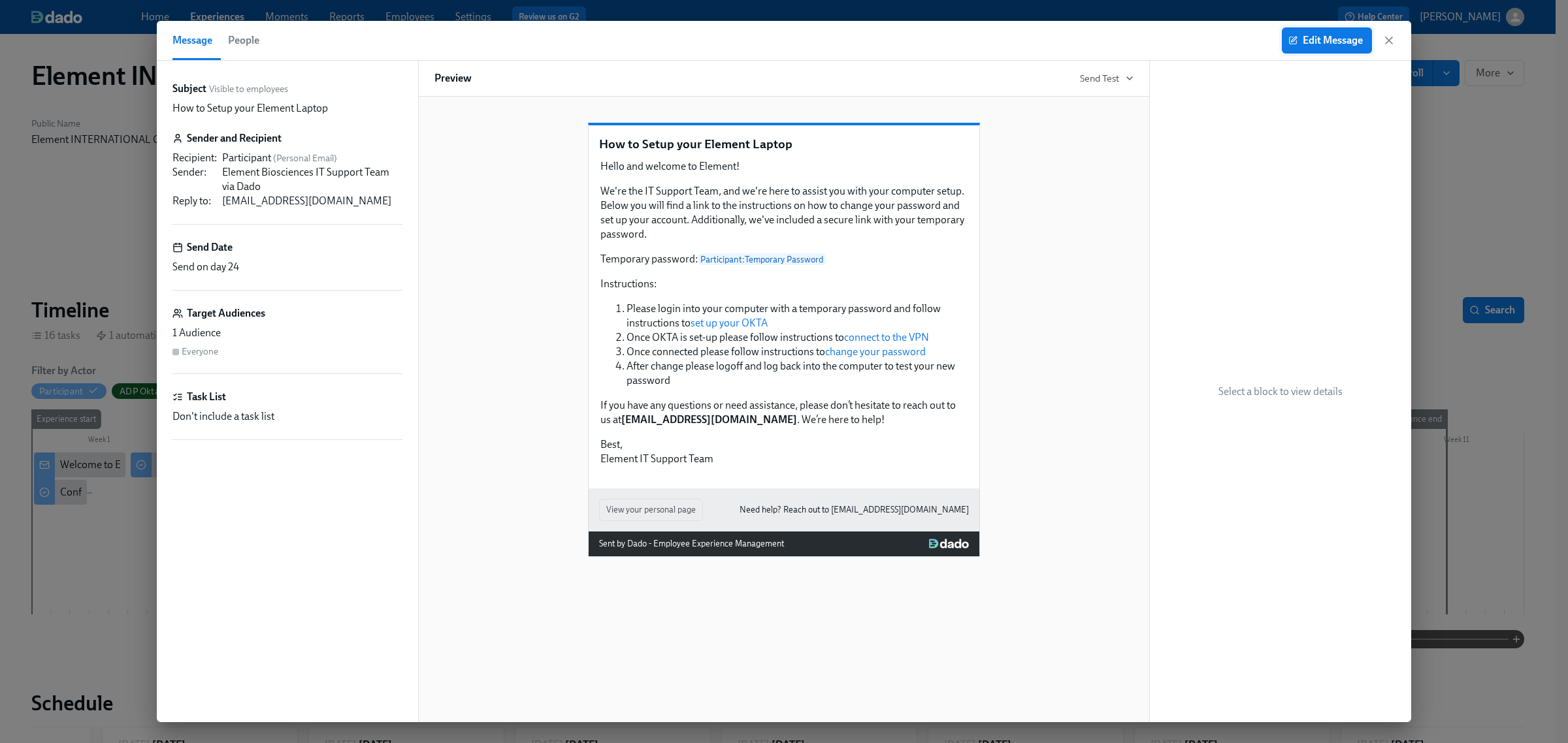
click at [1244, 46] on span "Edit Message" at bounding box center [1326, 41] width 72 height 13
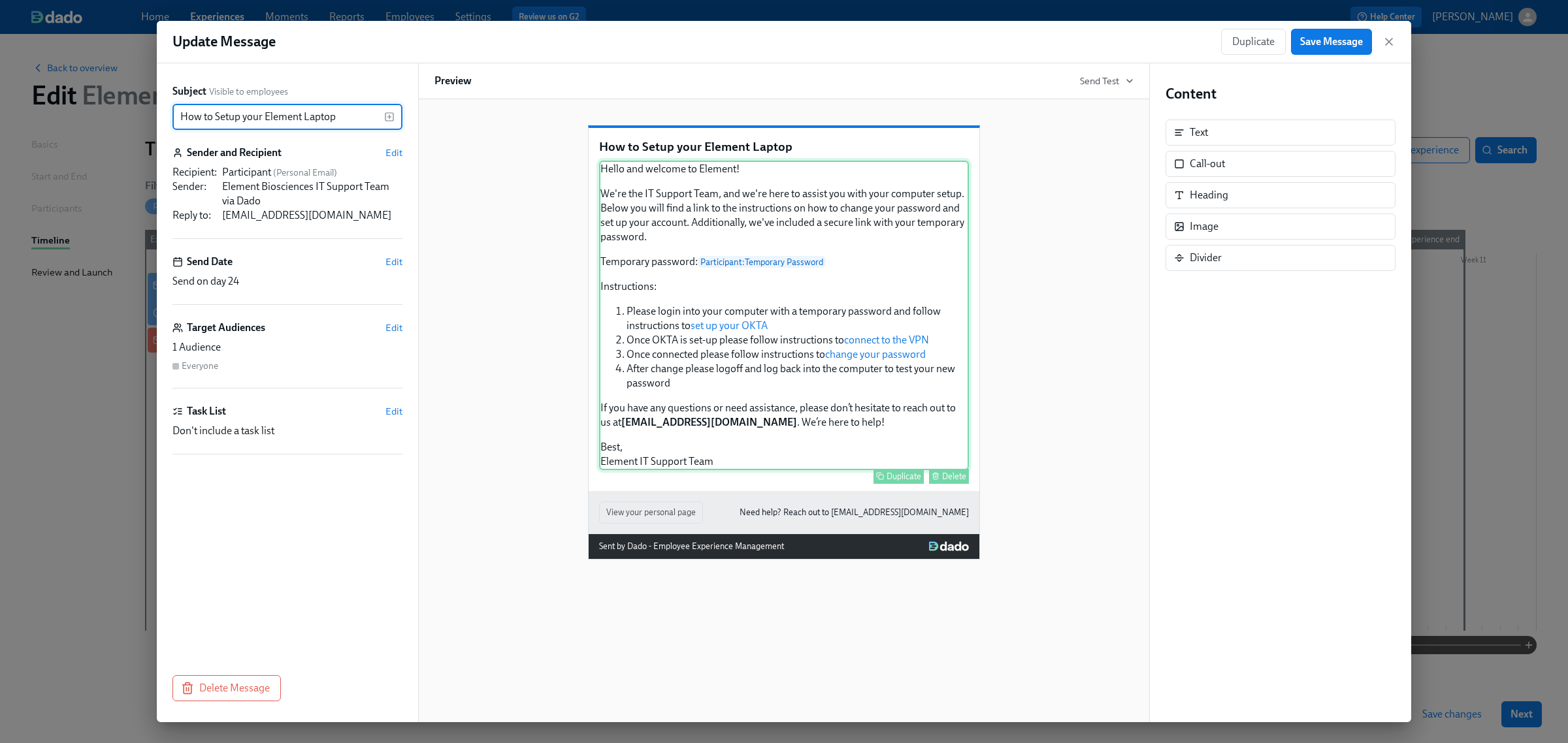
click at [656, 283] on div "Hello and welcome to Element! We're the IT Support Team, and we're here to assi…" at bounding box center [784, 315] width 370 height 310
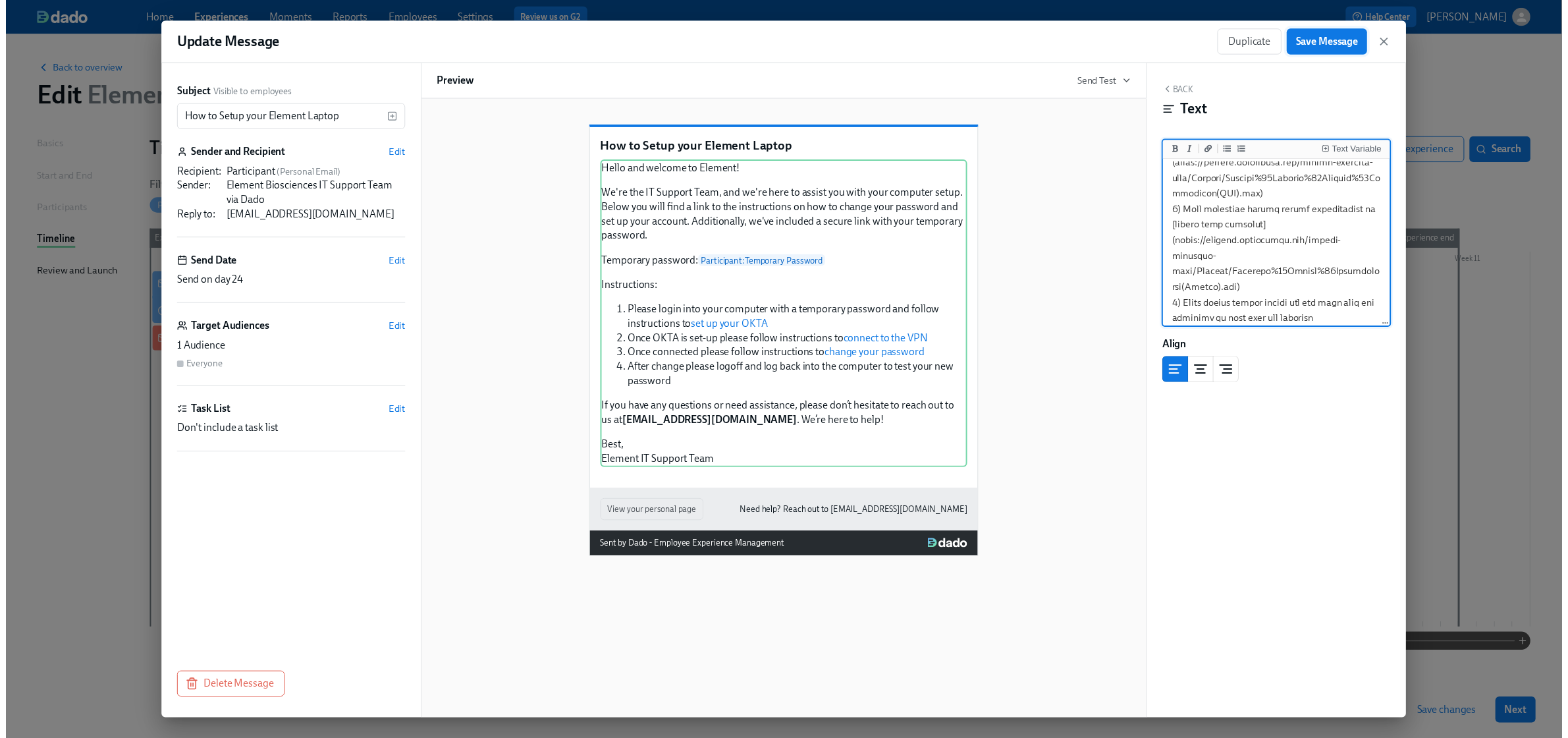
scroll to position [412, 0]
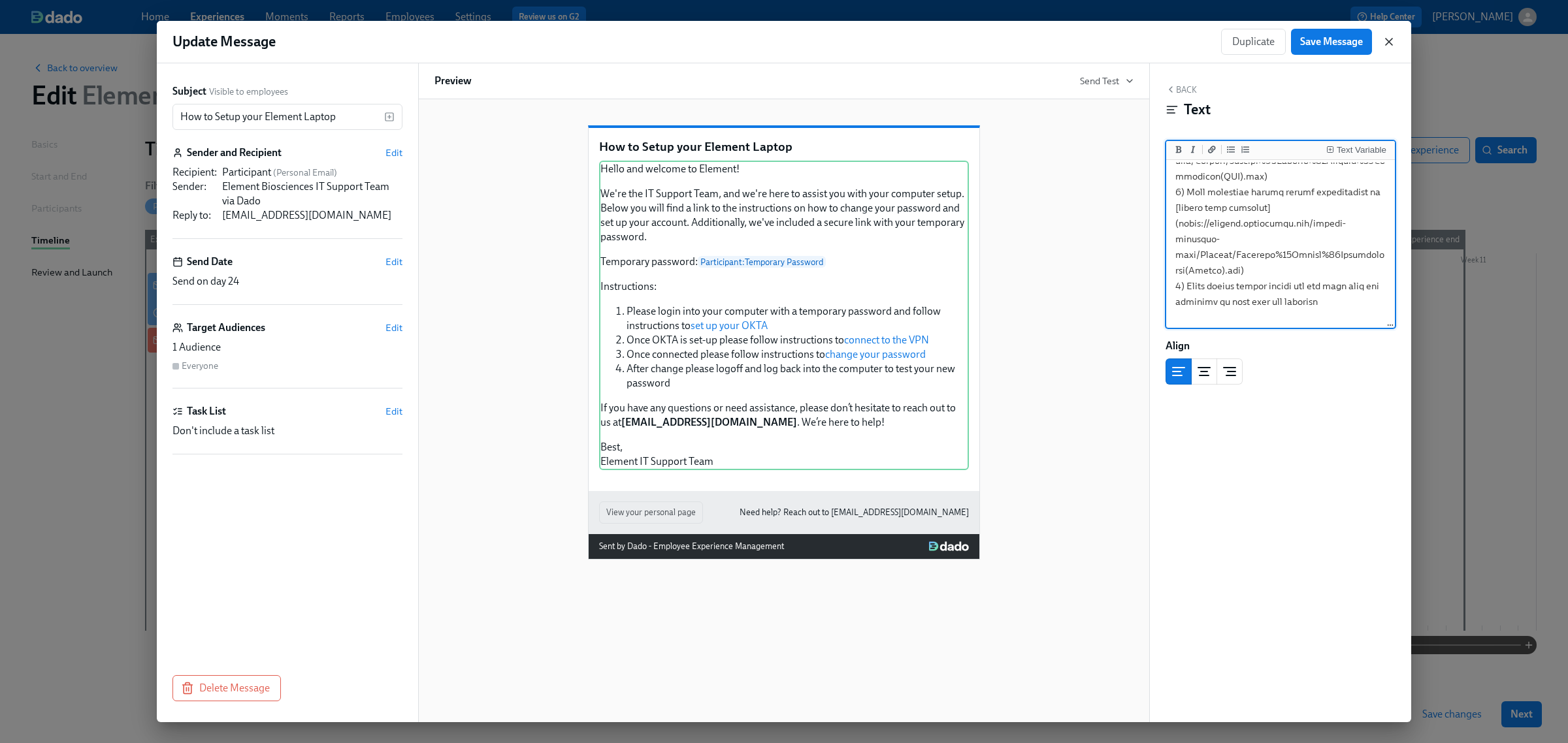
click at [1244, 40] on icon "button" at bounding box center [1389, 42] width 6 height 6
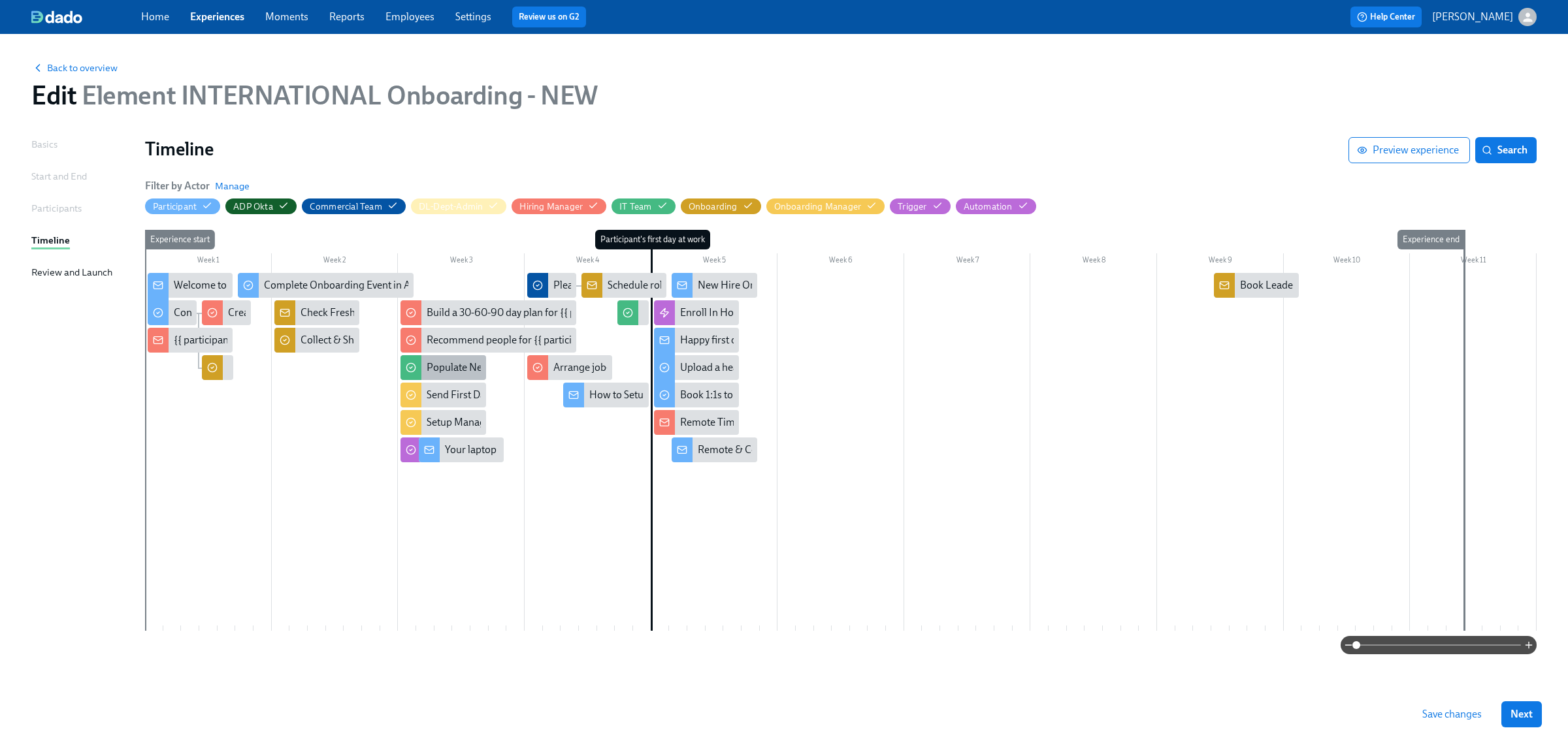
click at [466, 370] on div "Populate New Hire FEDEX Tracking Info for {{ participant.startDate | MMMM Do }}…" at bounding box center [636, 368] width 419 height 14
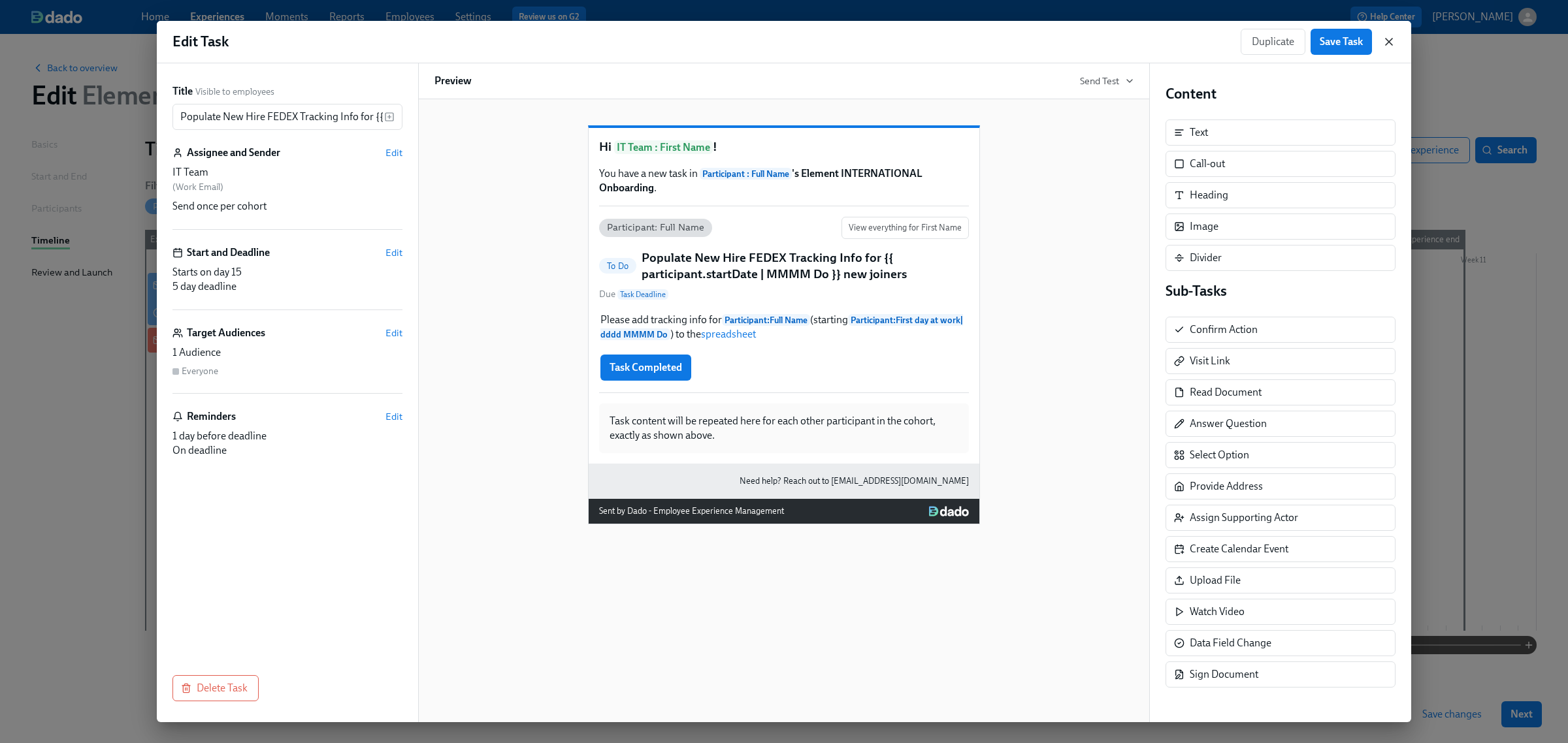
click at [1244, 43] on icon "button" at bounding box center [1388, 41] width 13 height 13
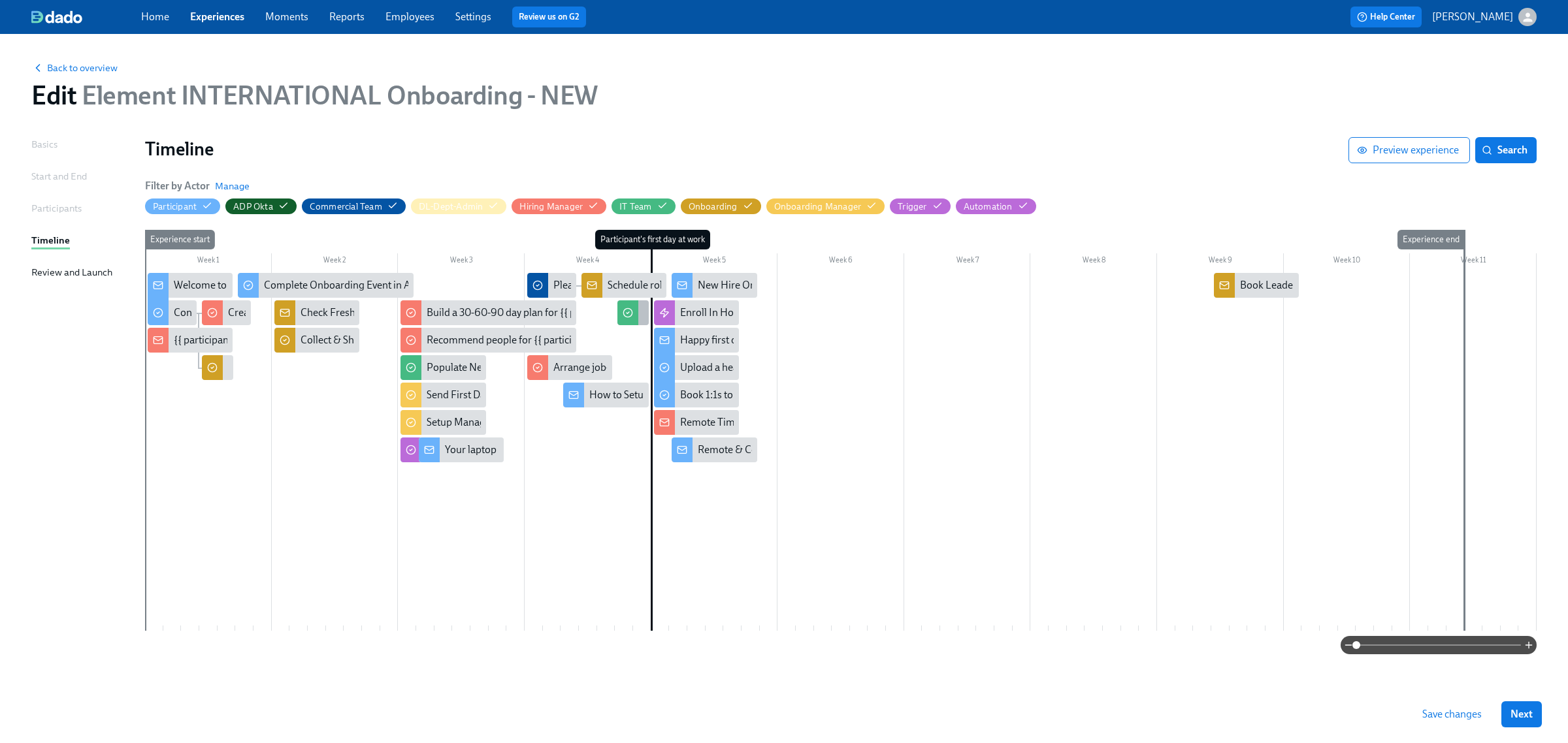
click at [629, 319] on div at bounding box center [628, 312] width 21 height 25
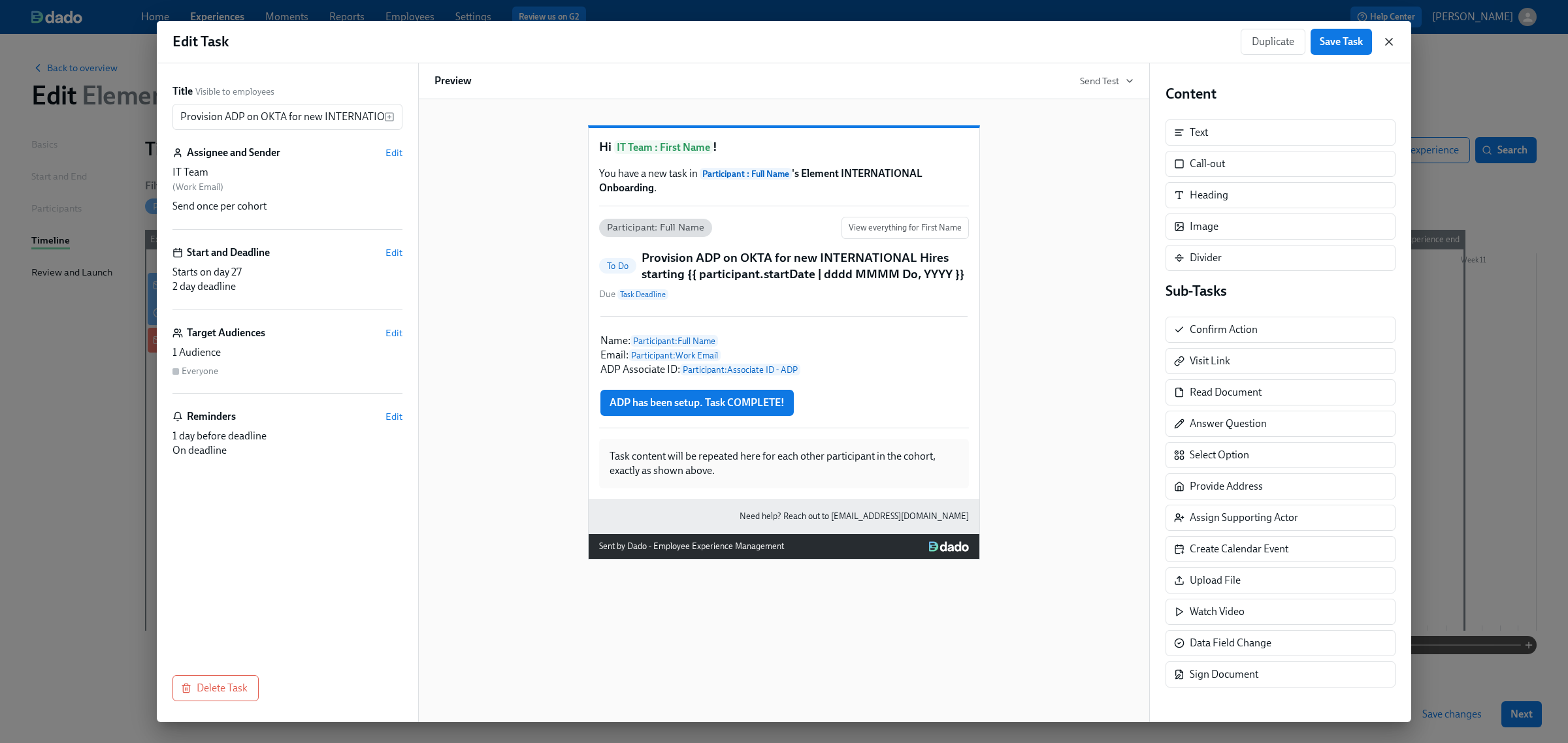
click at [1244, 40] on icon "button" at bounding box center [1388, 41] width 13 height 13
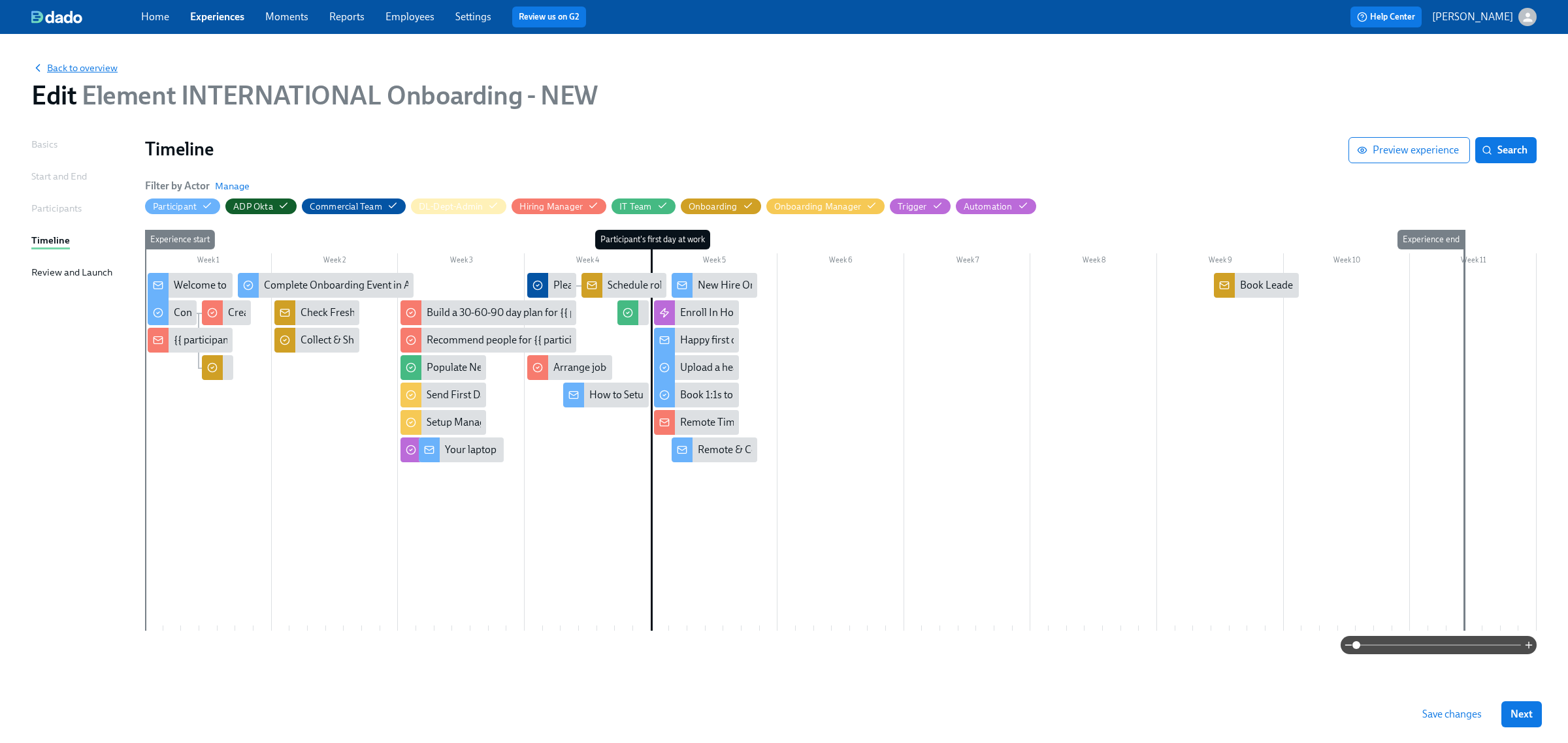
click at [62, 63] on span "Back to overview" at bounding box center [74, 68] width 87 height 13
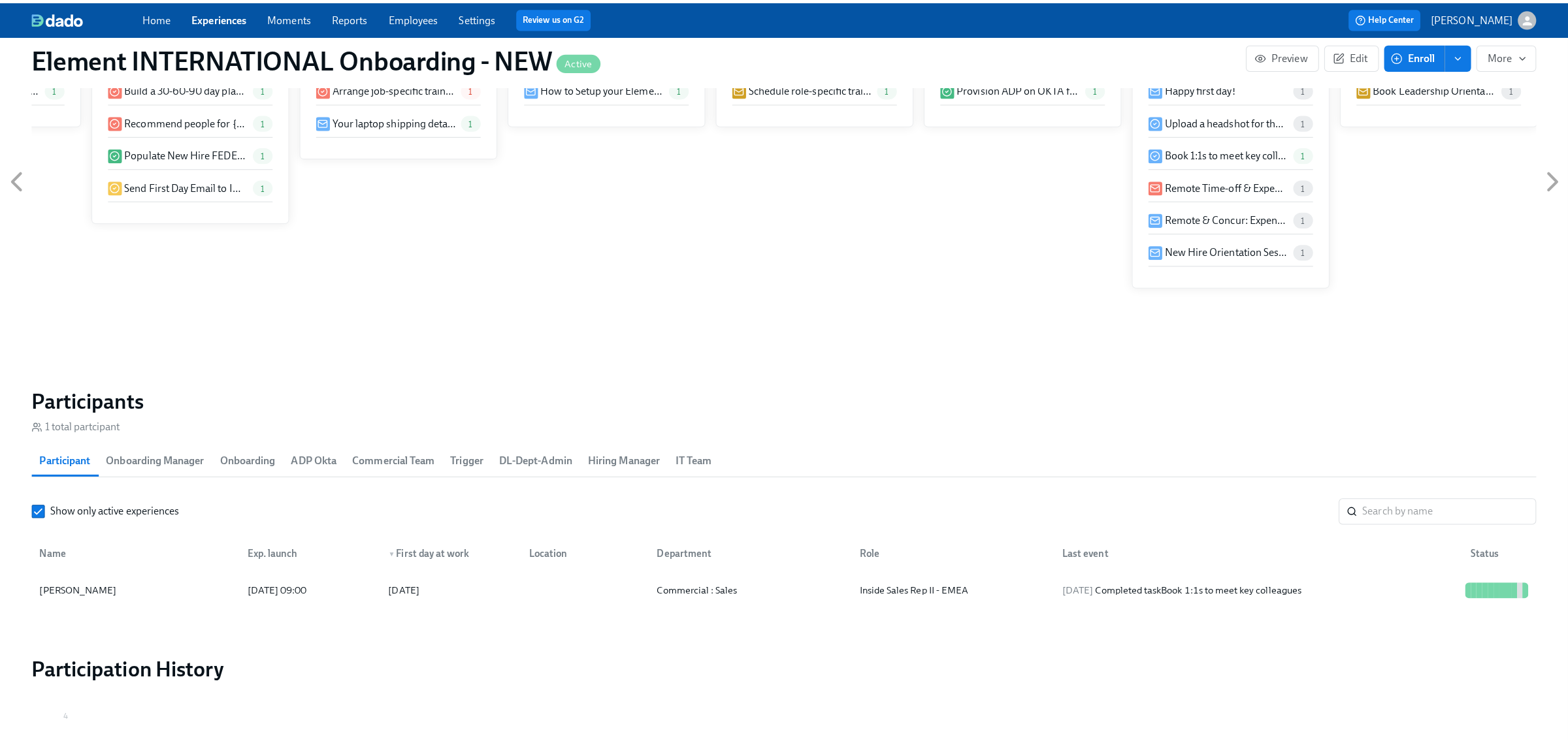
scroll to position [817, 0]
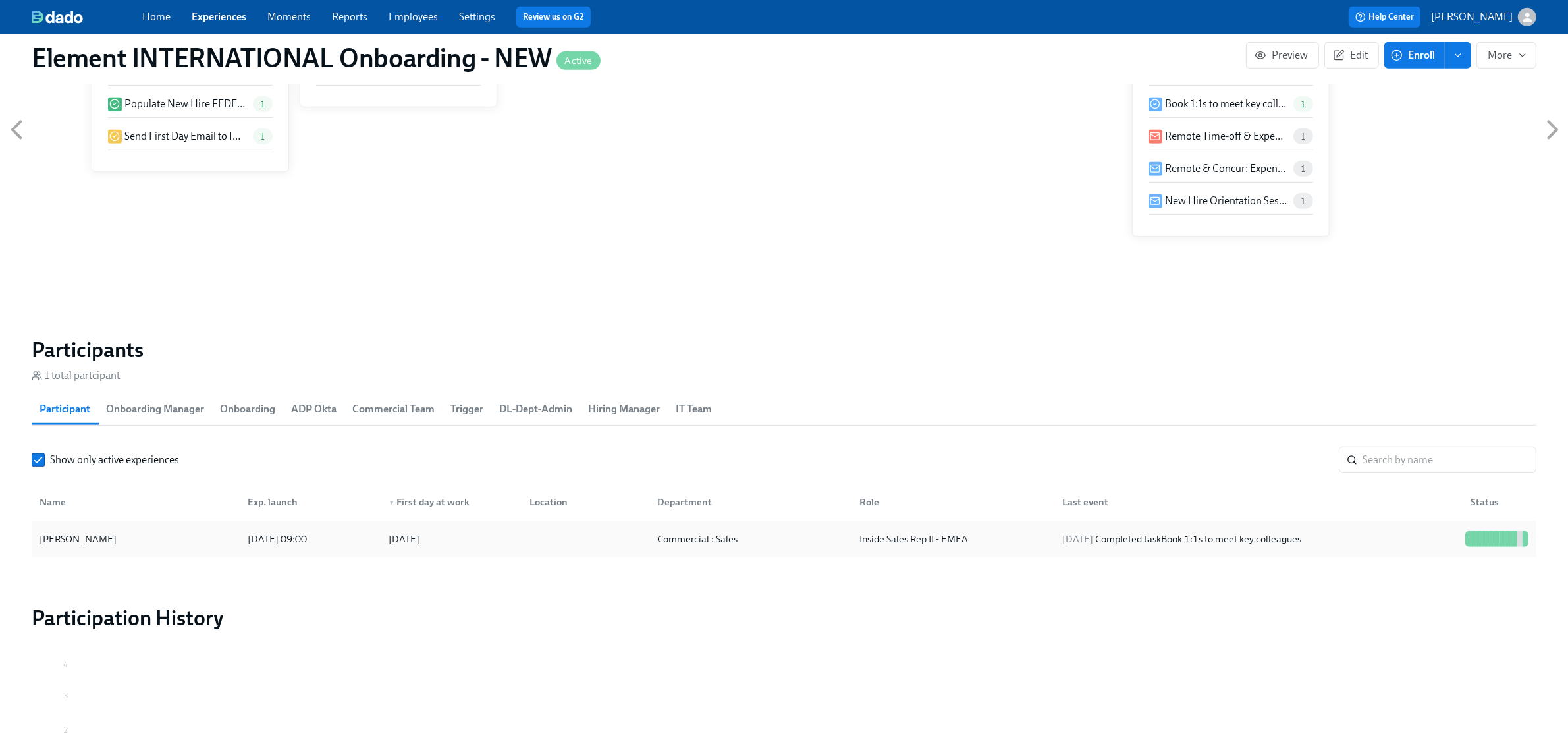
click at [220, 542] on div "[PERSON_NAME]" at bounding box center [135, 538] width 203 height 26
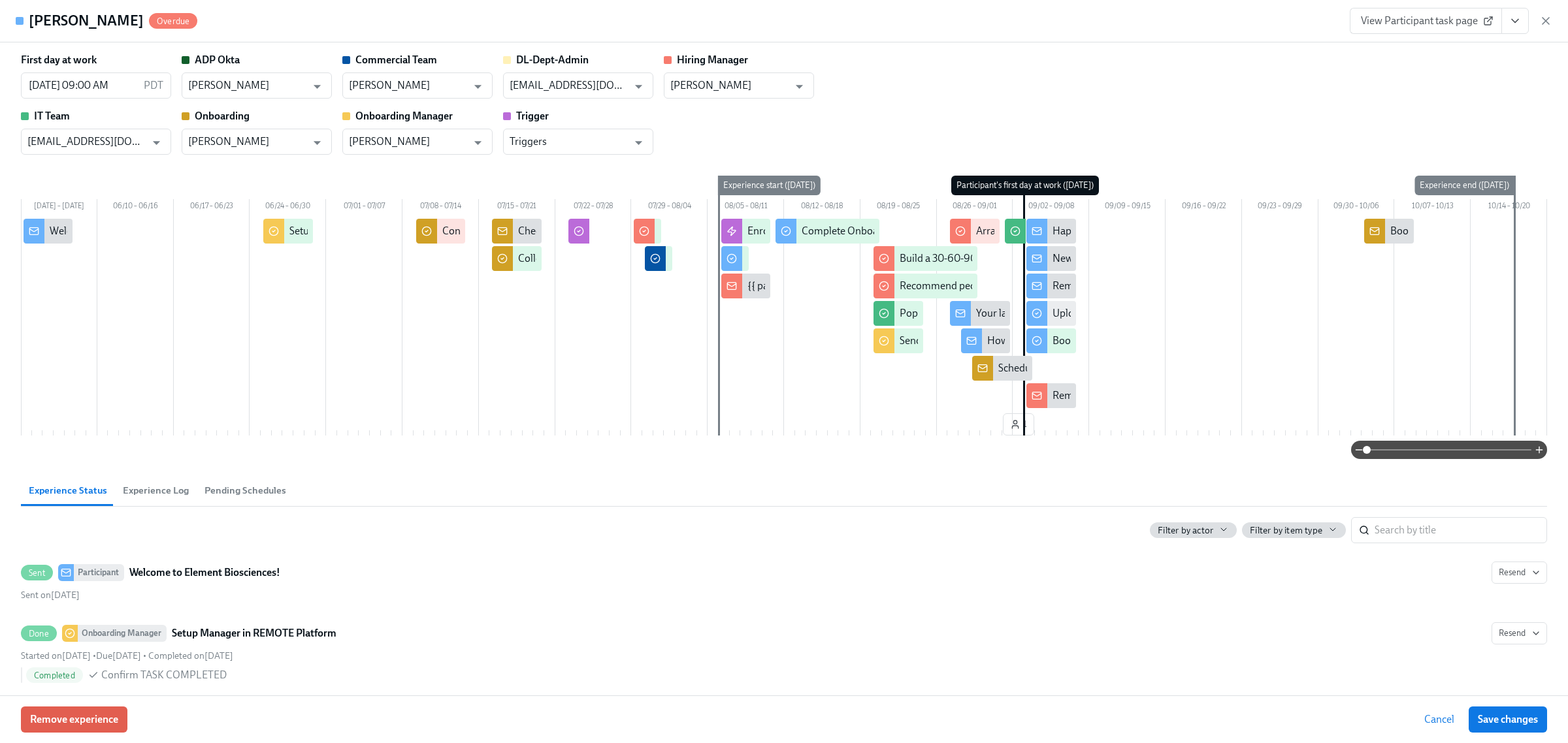
click at [1244, 21] on span "View Participant task page" at bounding box center [1426, 21] width 130 height 13
